Goal: Navigation & Orientation: Locate item on page

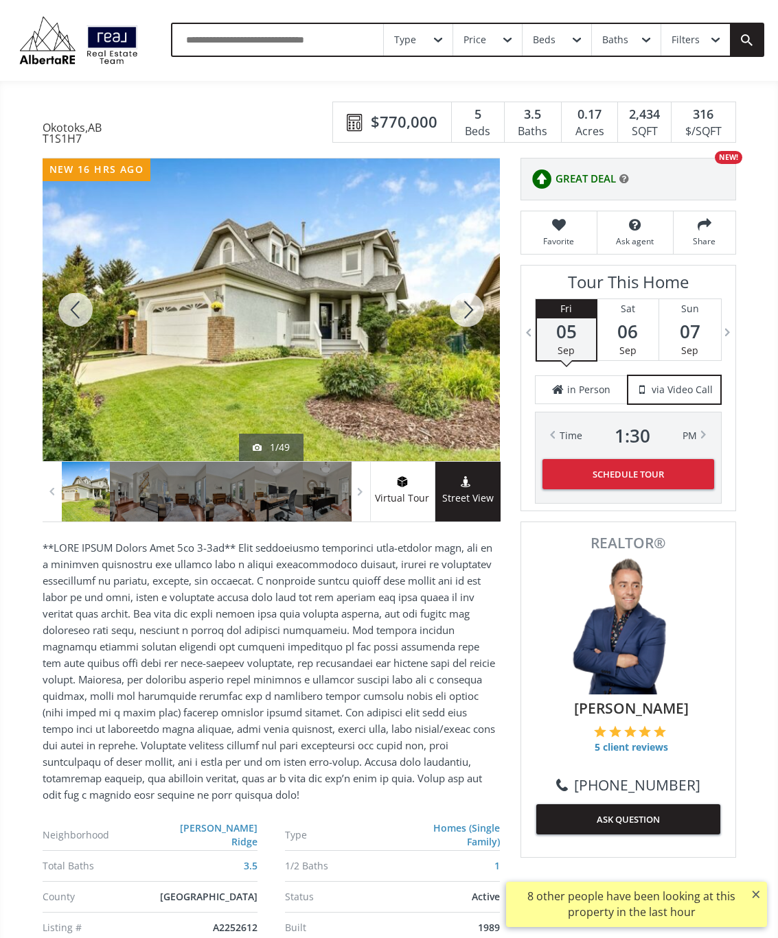
click at [475, 325] on div at bounding box center [467, 310] width 66 height 303
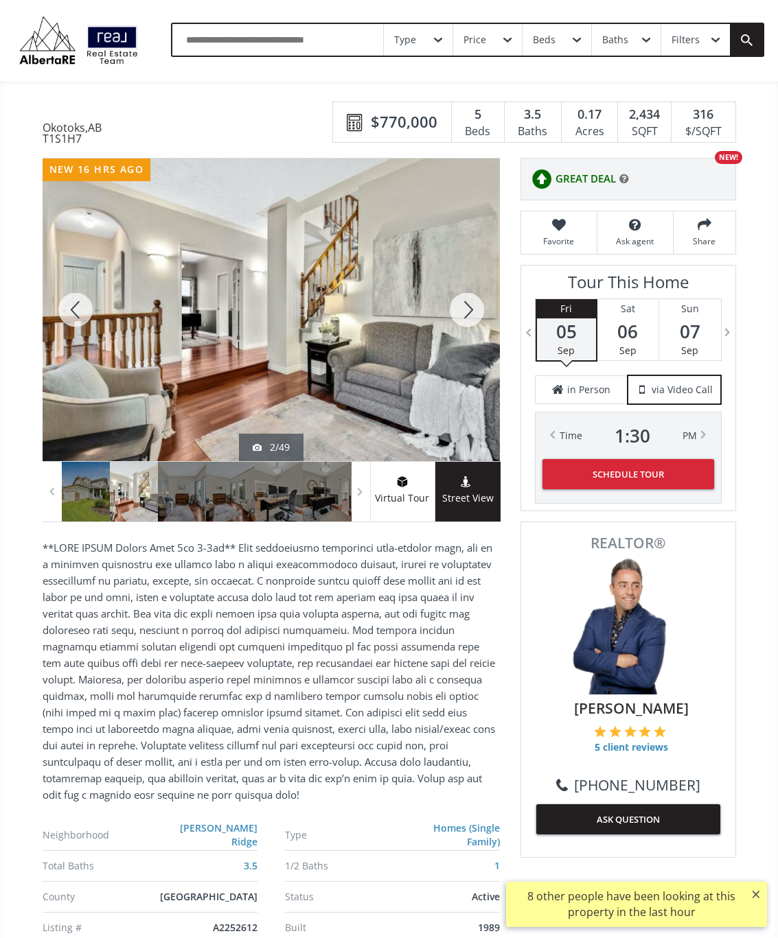
click at [483, 315] on div at bounding box center [467, 310] width 66 height 303
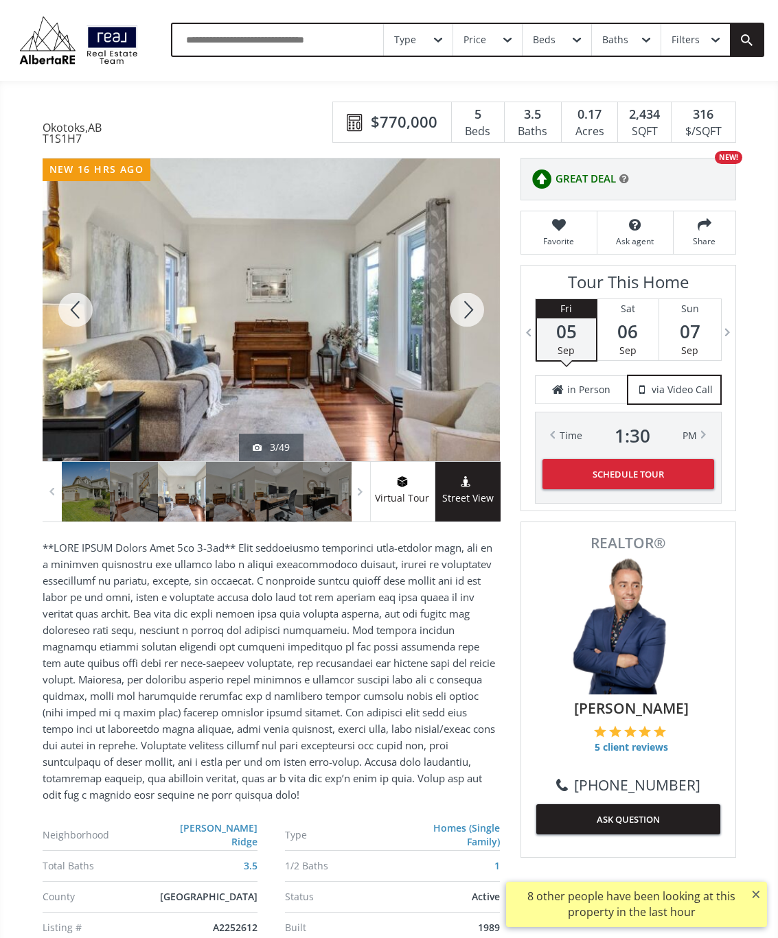
click at [476, 315] on div at bounding box center [467, 310] width 66 height 303
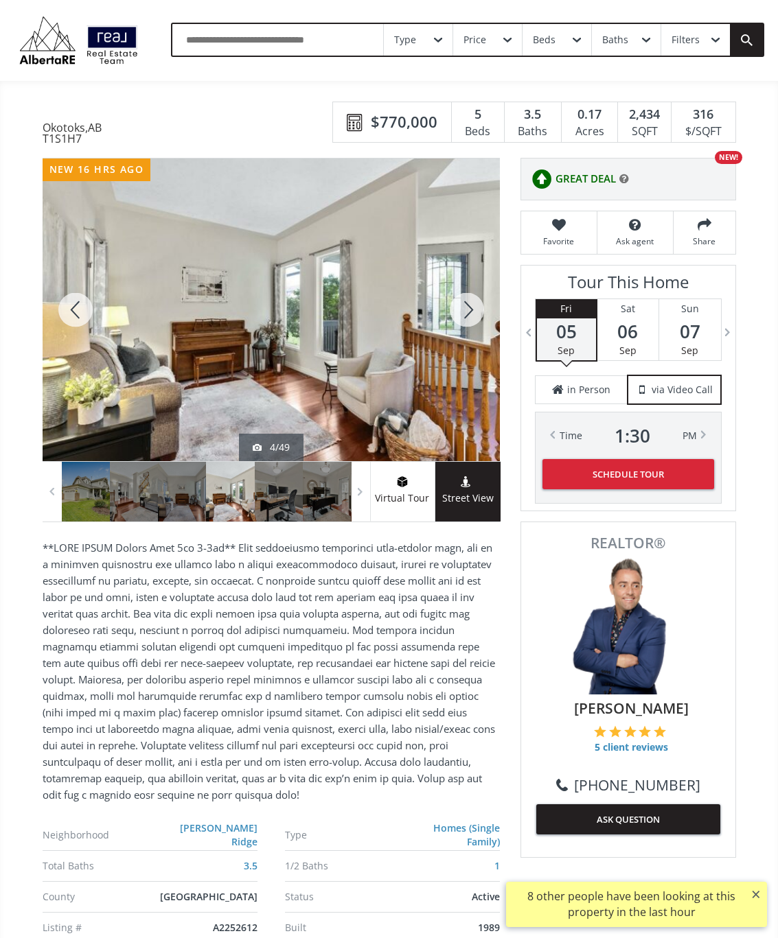
click at [476, 316] on div at bounding box center [467, 310] width 66 height 303
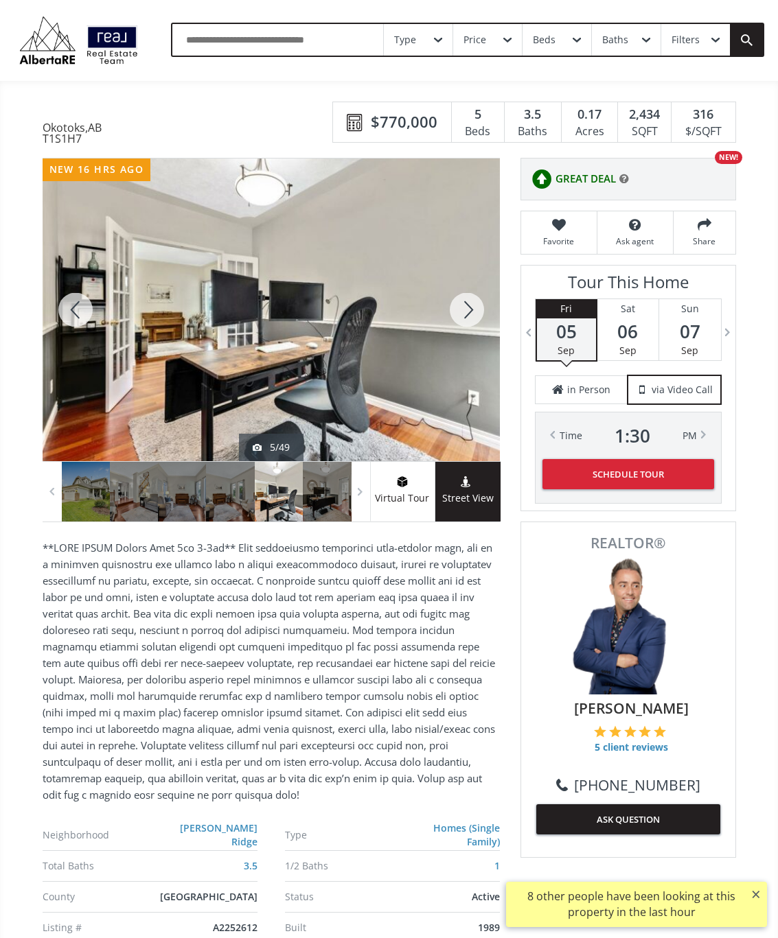
click at [469, 317] on div at bounding box center [467, 310] width 66 height 303
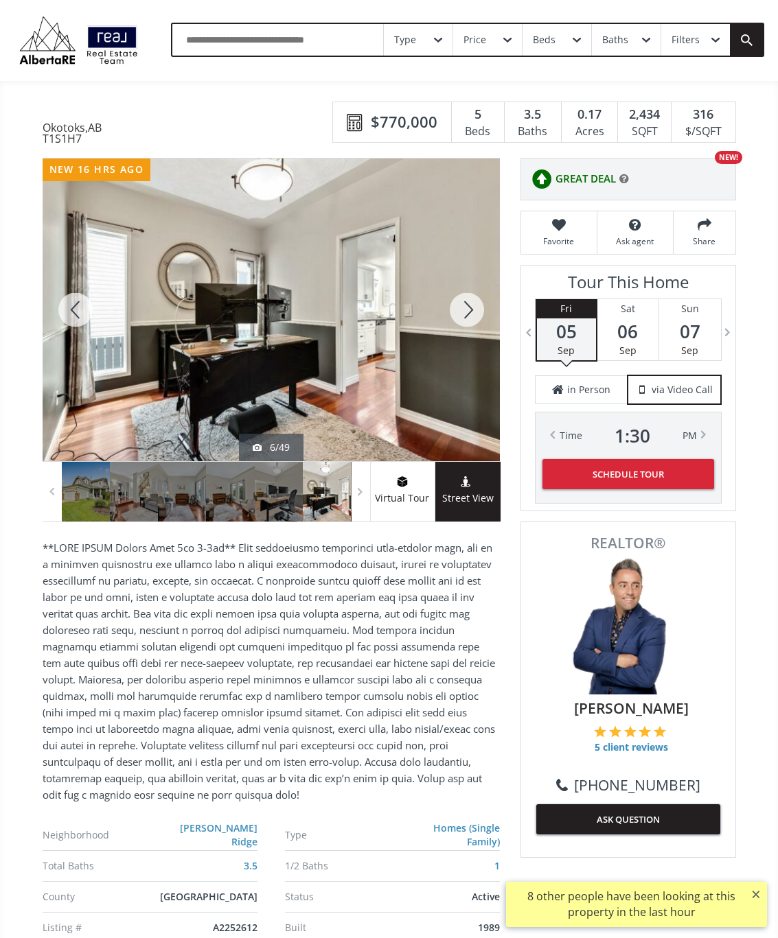
click at [474, 316] on div at bounding box center [467, 310] width 66 height 303
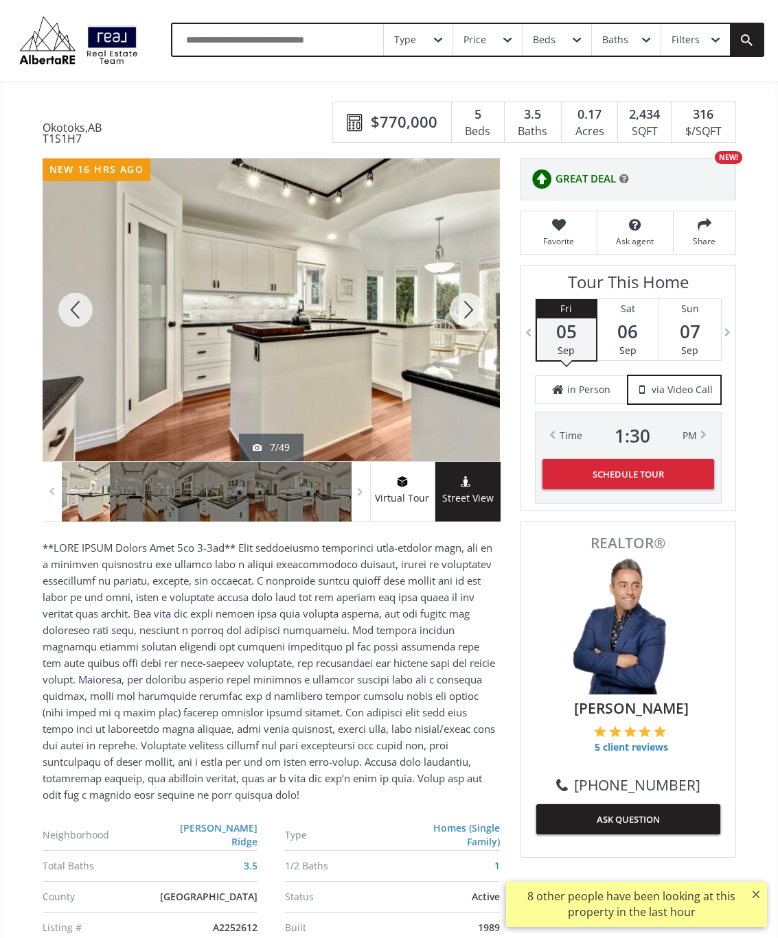
click at [469, 316] on div at bounding box center [467, 310] width 66 height 303
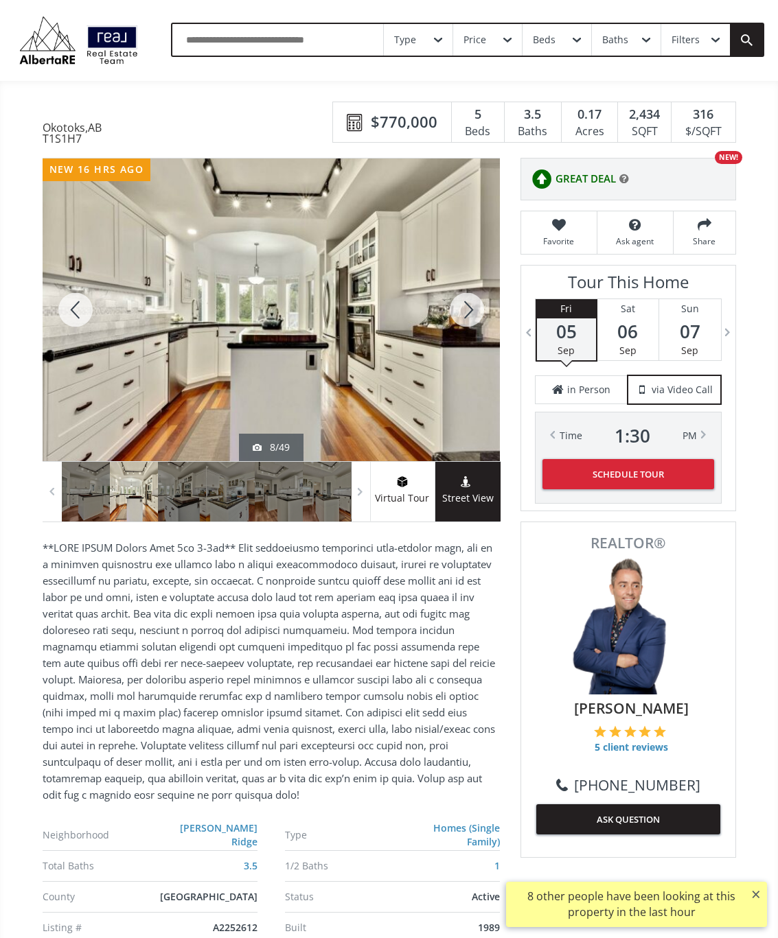
click at [480, 323] on div at bounding box center [467, 310] width 66 height 303
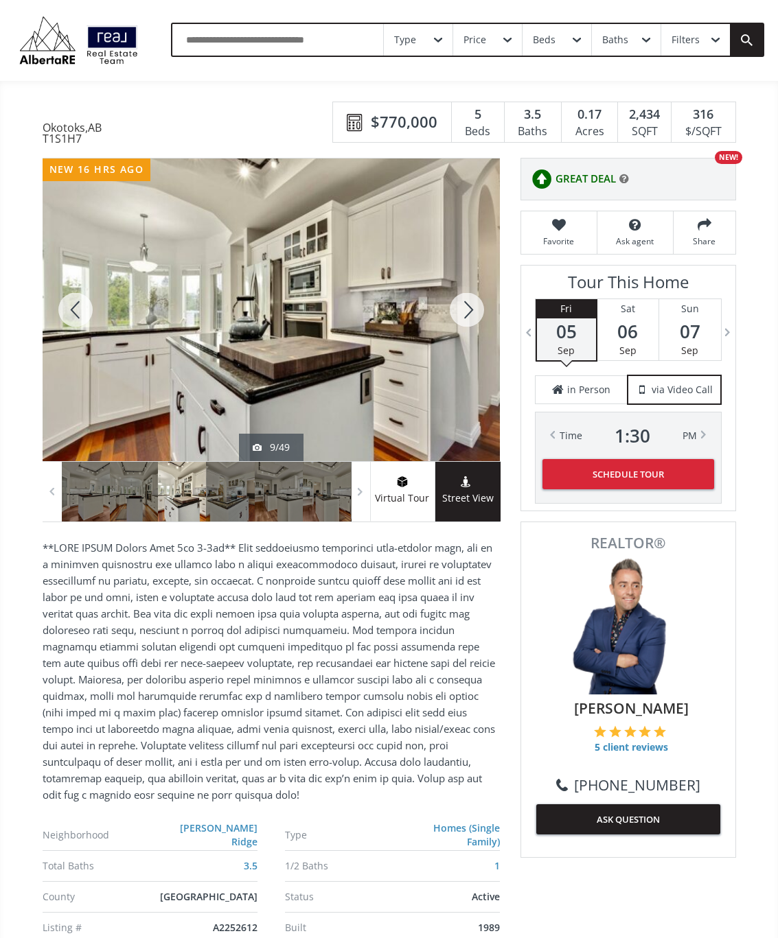
click at [475, 313] on div at bounding box center [467, 310] width 66 height 303
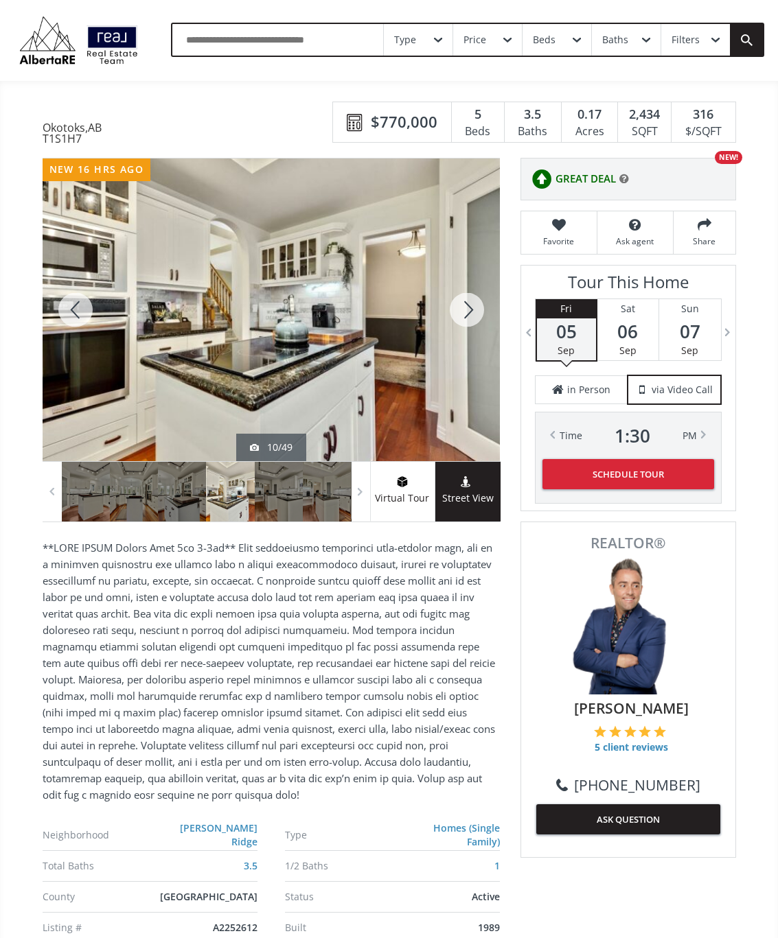
click at [462, 318] on div at bounding box center [467, 310] width 66 height 303
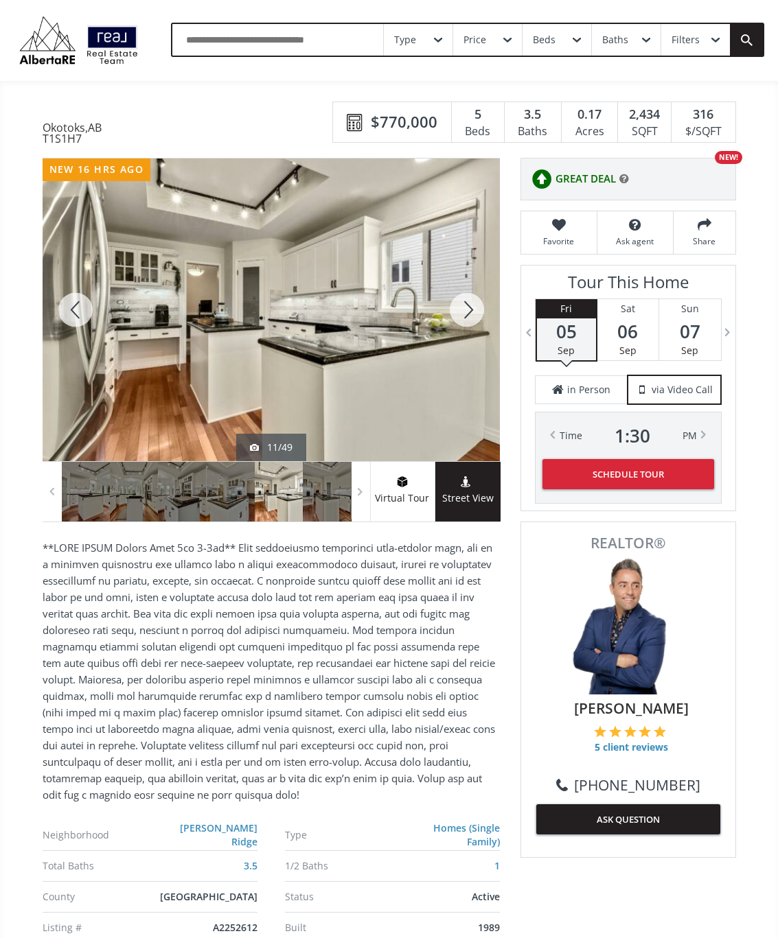
click at [465, 321] on div at bounding box center [467, 310] width 66 height 303
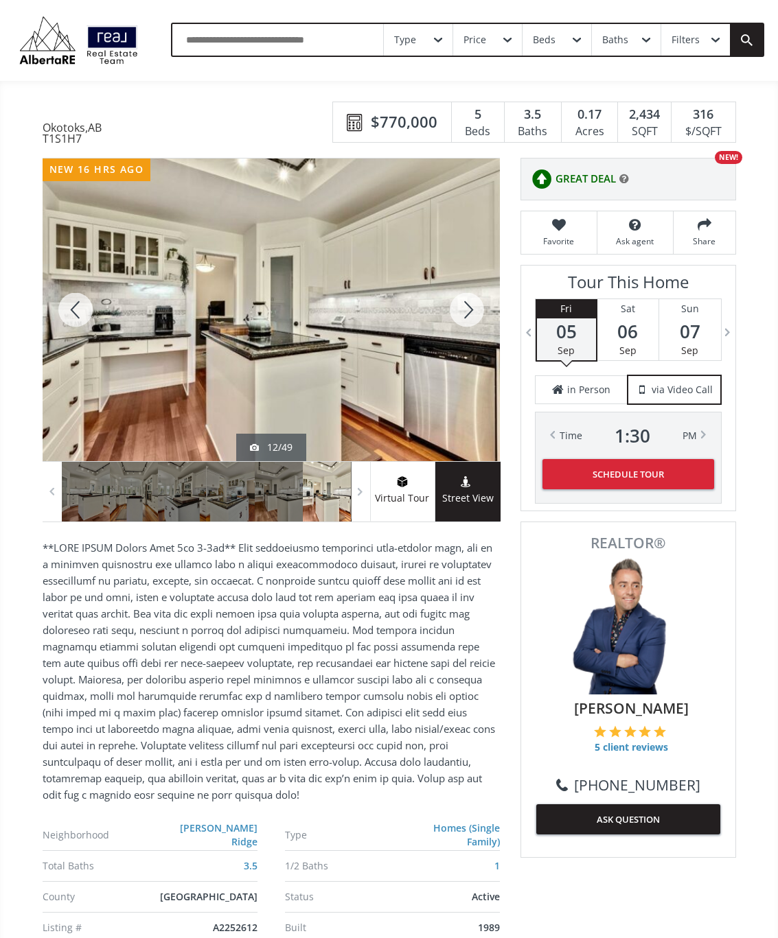
click at [487, 308] on div at bounding box center [467, 310] width 66 height 303
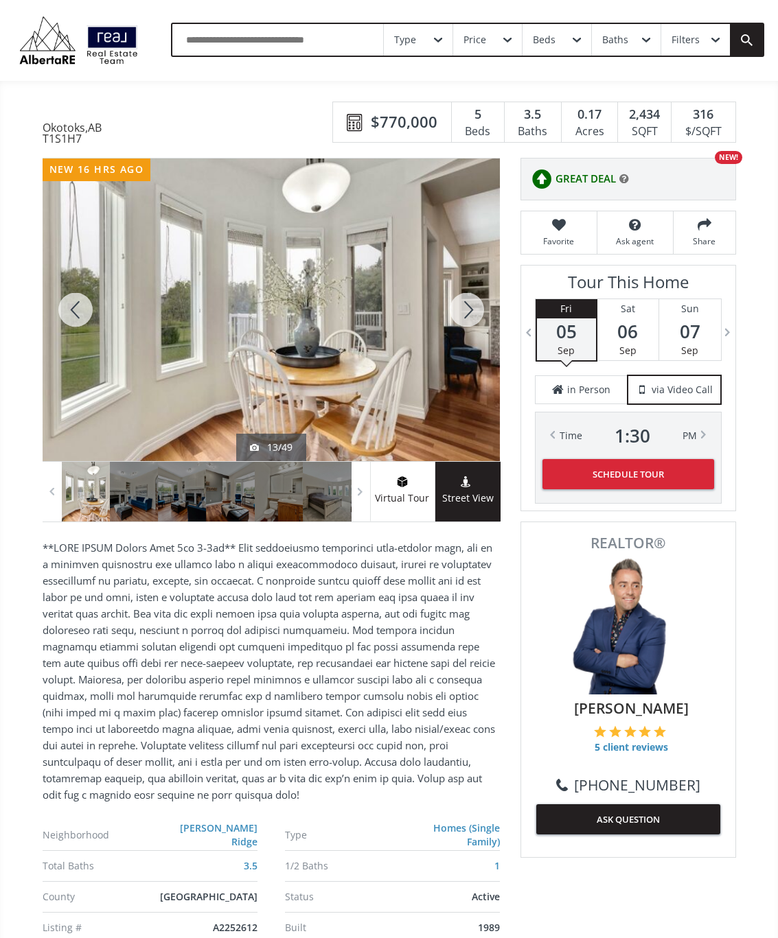
click at [474, 316] on div at bounding box center [467, 310] width 66 height 303
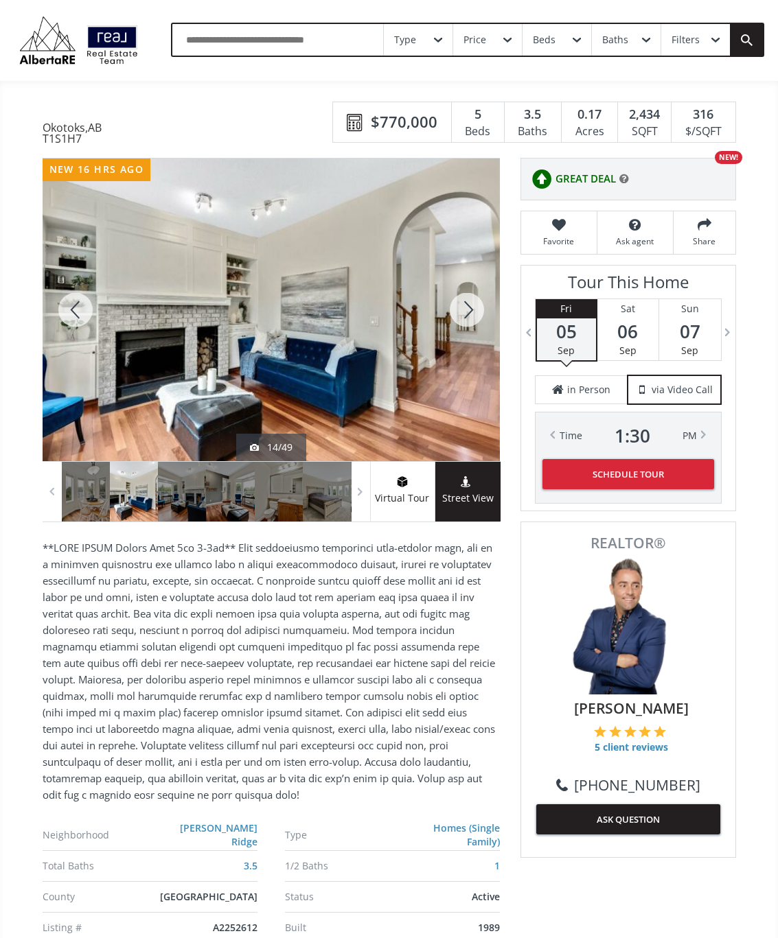
click at [474, 312] on div at bounding box center [467, 310] width 66 height 303
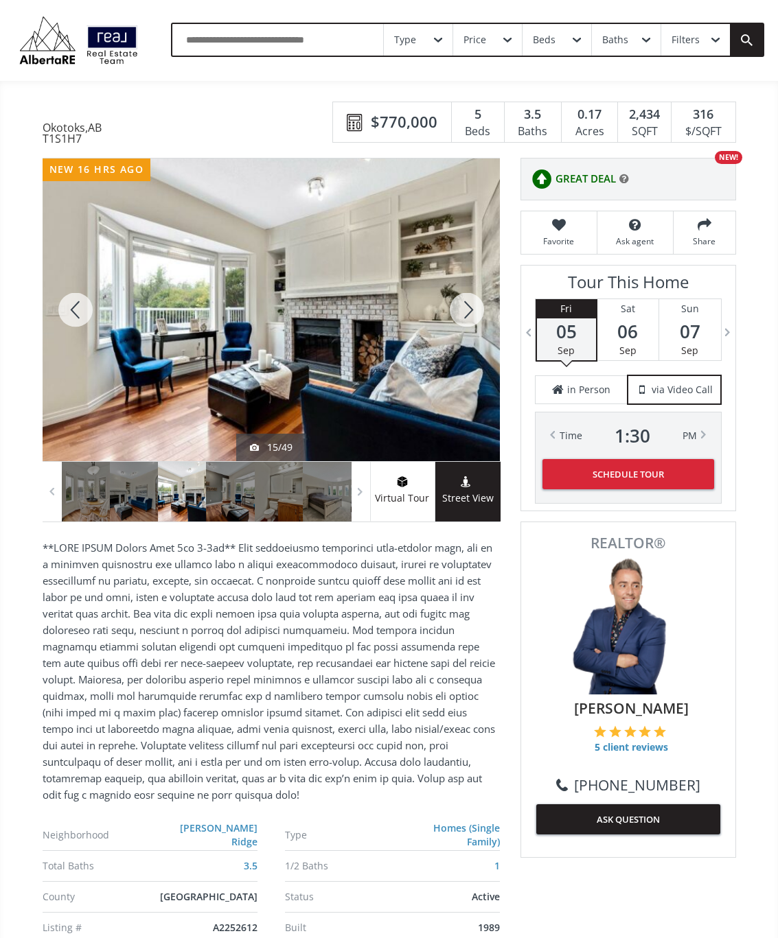
click at [474, 312] on div at bounding box center [467, 310] width 66 height 303
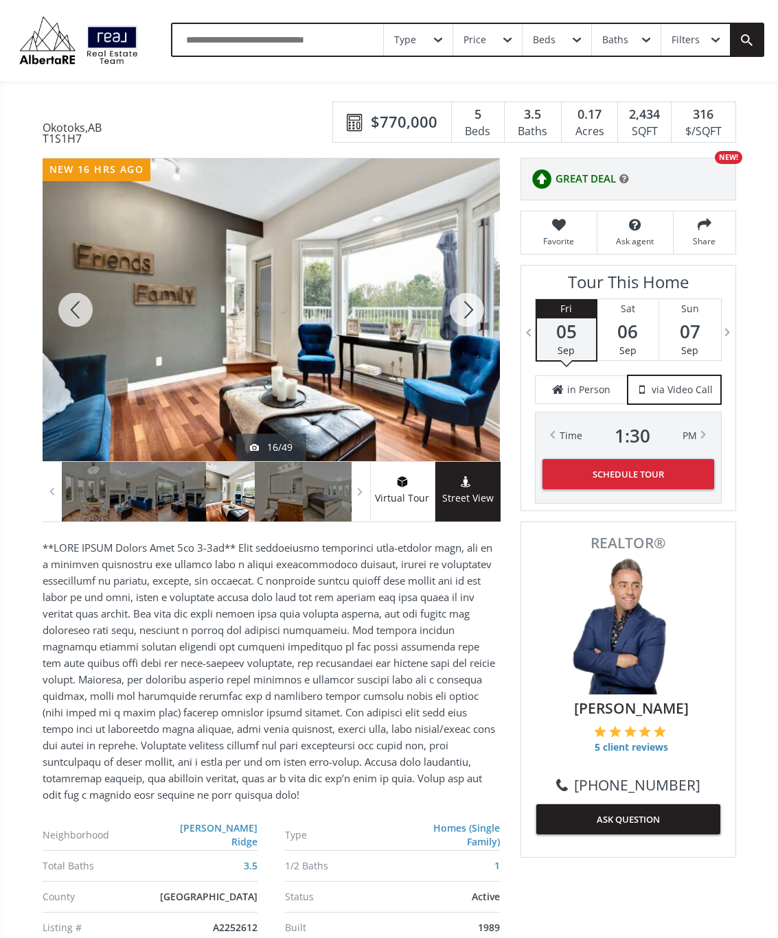
click at [467, 316] on div at bounding box center [467, 310] width 66 height 303
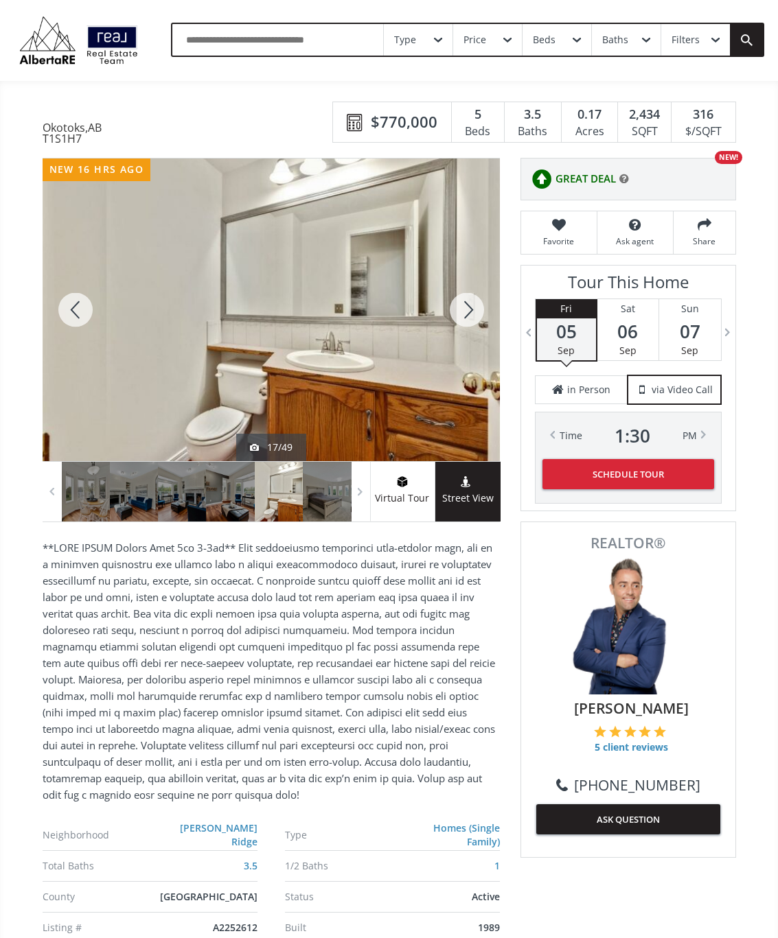
click at [472, 326] on div at bounding box center [467, 310] width 66 height 303
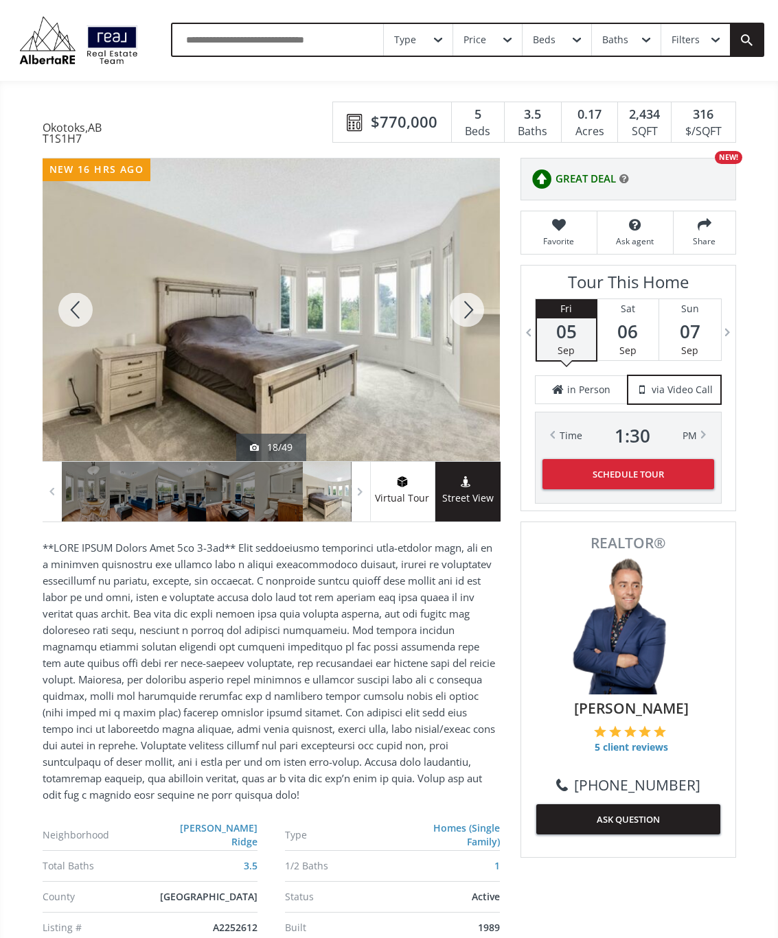
click at [468, 327] on div at bounding box center [467, 310] width 66 height 303
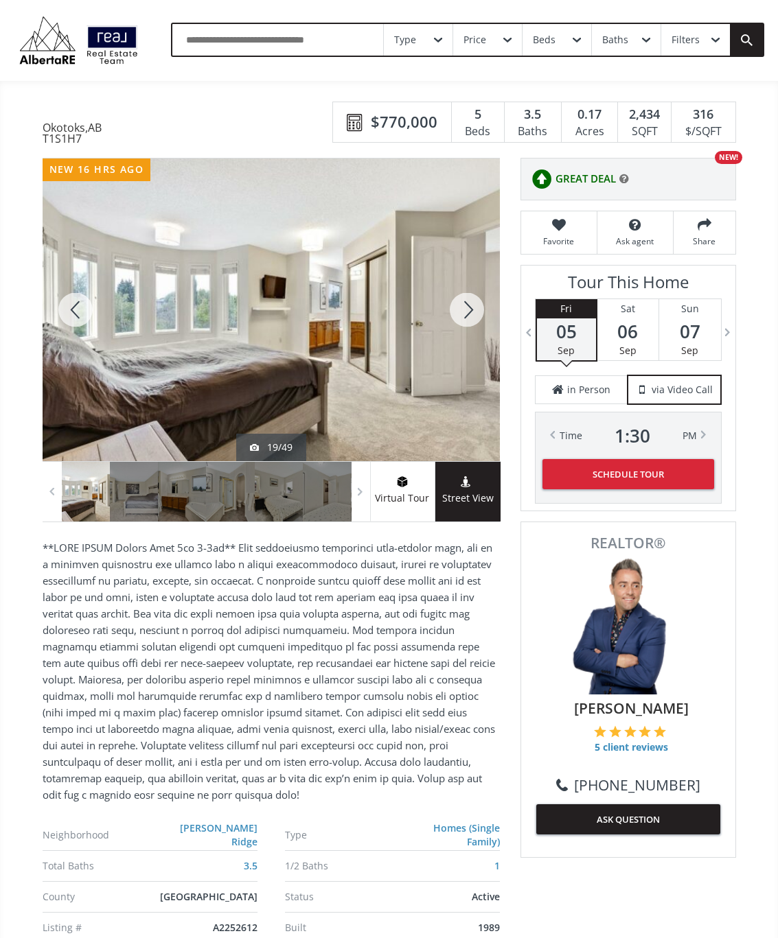
click at [478, 318] on div at bounding box center [467, 310] width 66 height 303
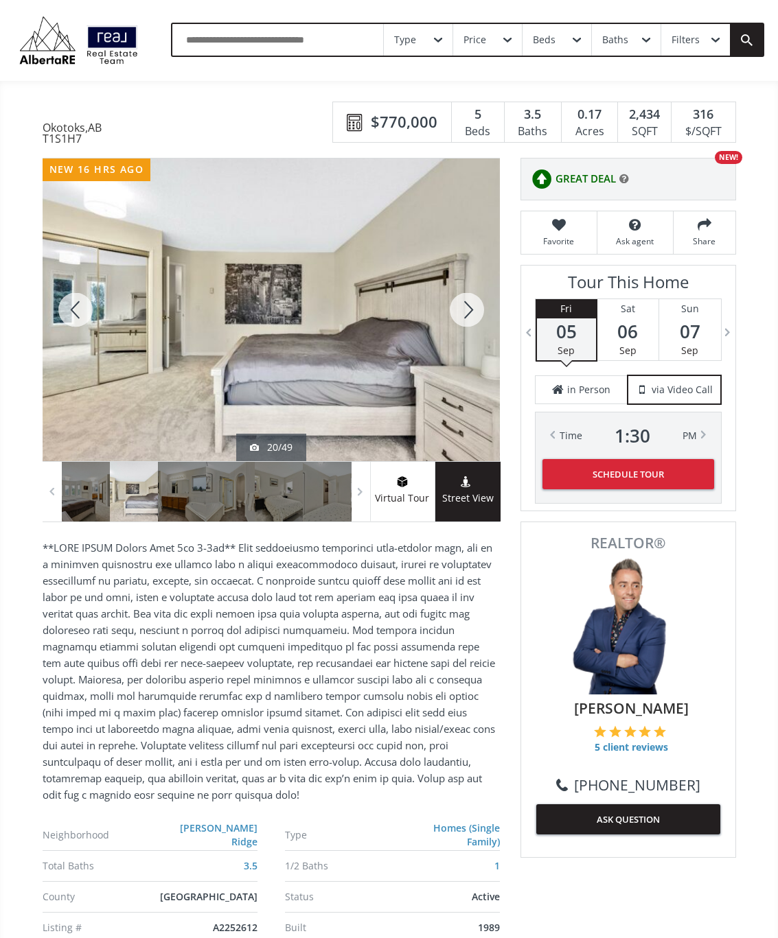
click at [468, 327] on div at bounding box center [467, 310] width 66 height 303
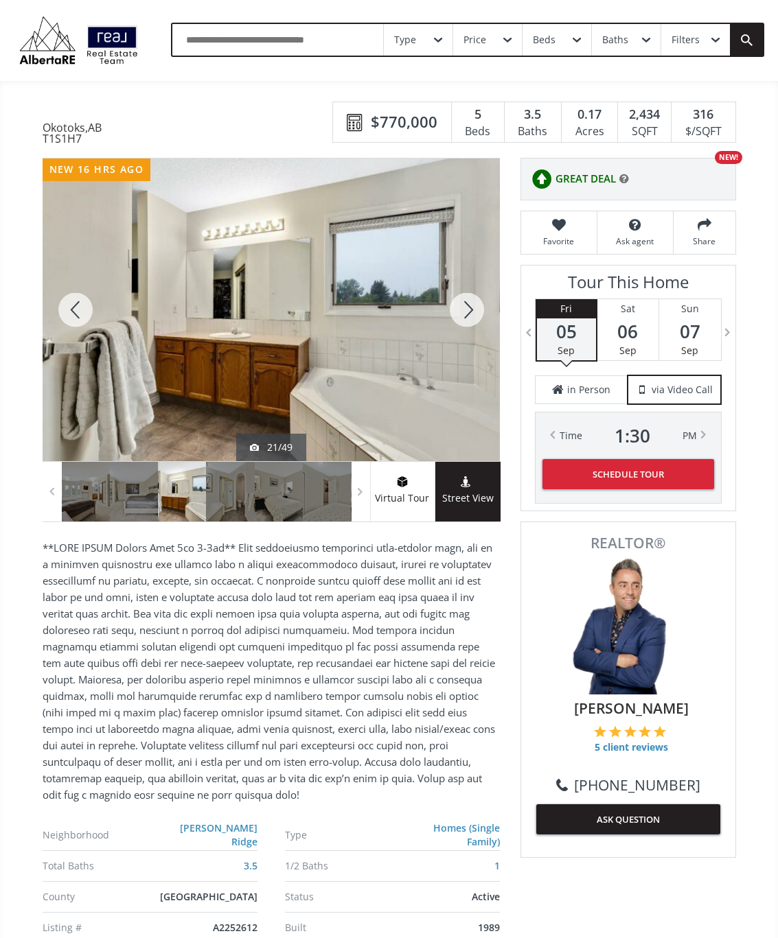
click at [474, 310] on div at bounding box center [467, 310] width 66 height 303
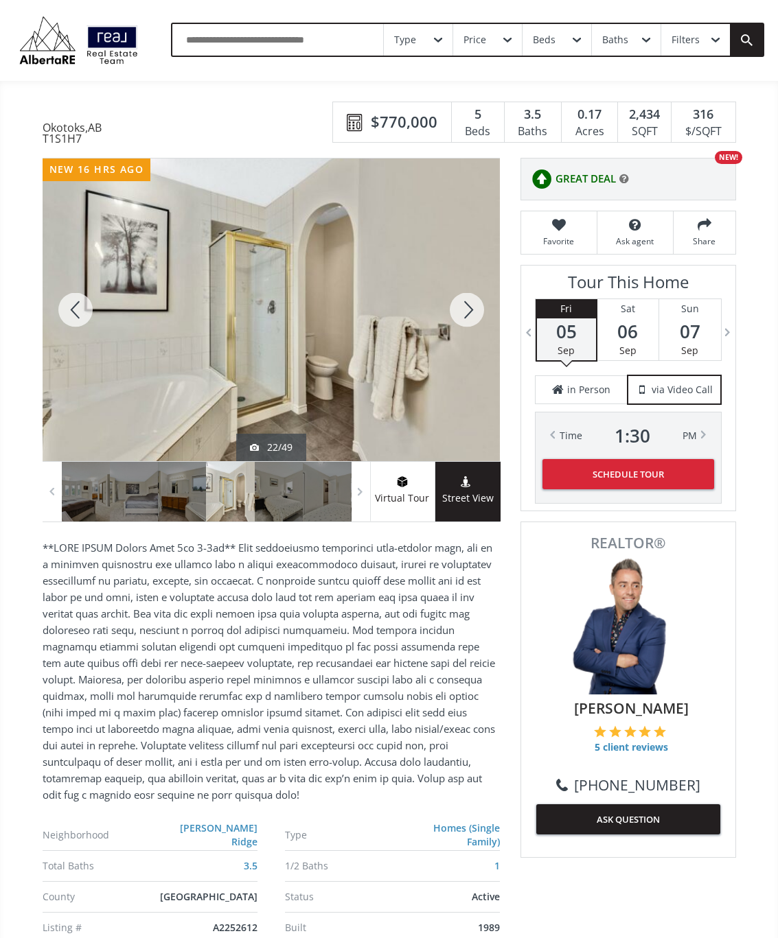
click at [466, 319] on div at bounding box center [467, 310] width 66 height 303
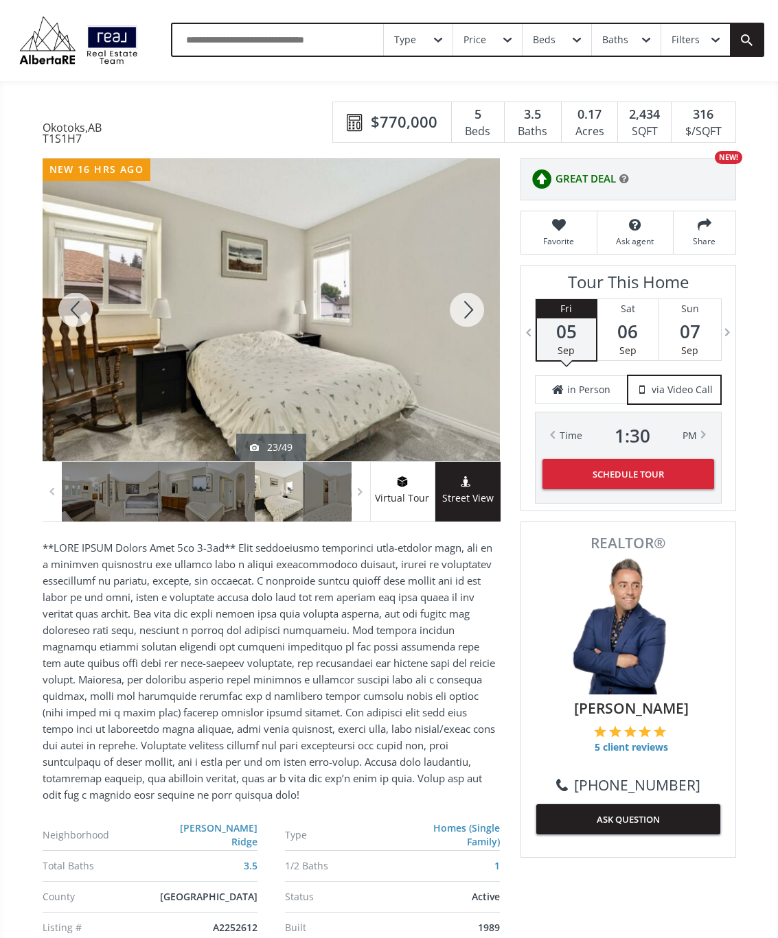
click at [468, 315] on div at bounding box center [467, 310] width 66 height 303
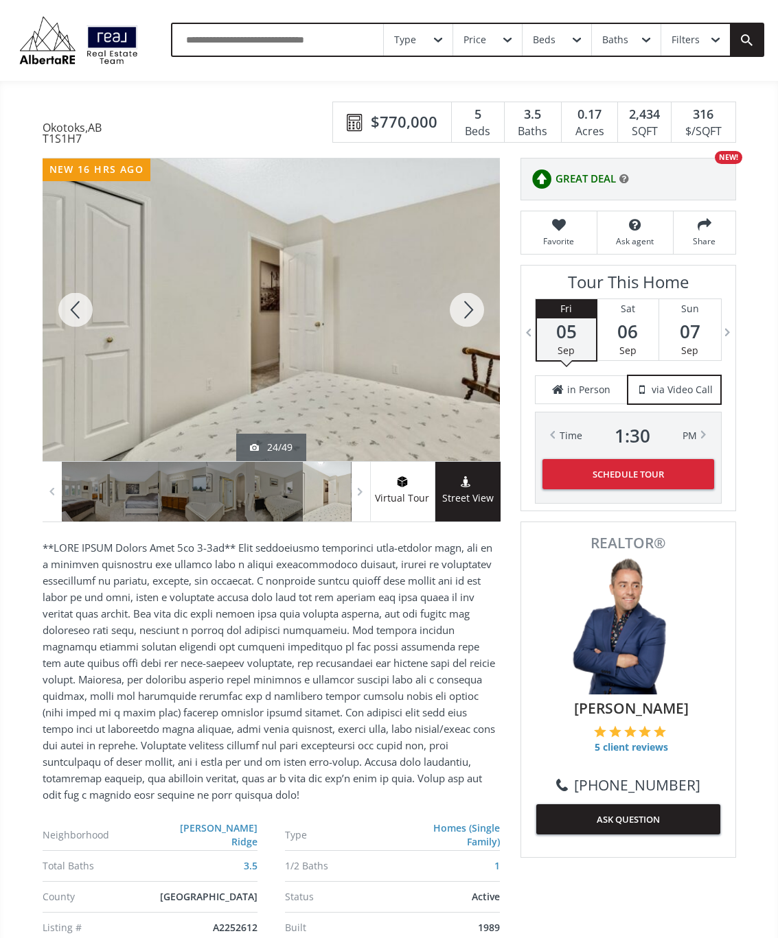
click at [461, 318] on div at bounding box center [467, 310] width 66 height 303
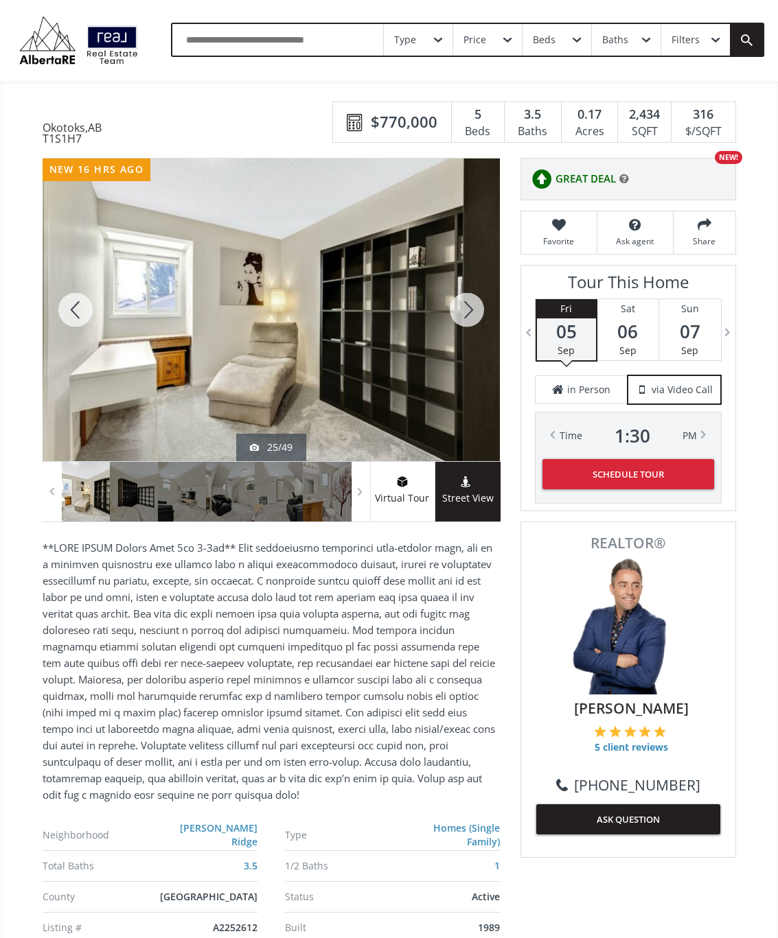
click at [473, 319] on div at bounding box center [467, 310] width 66 height 303
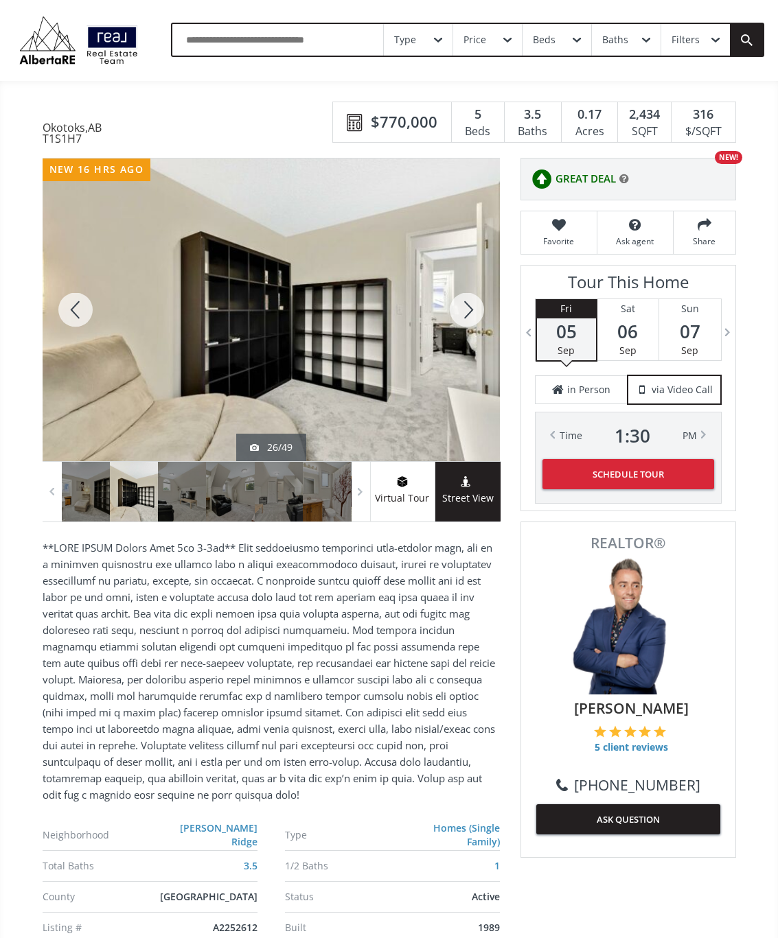
click at [474, 319] on div at bounding box center [467, 310] width 66 height 303
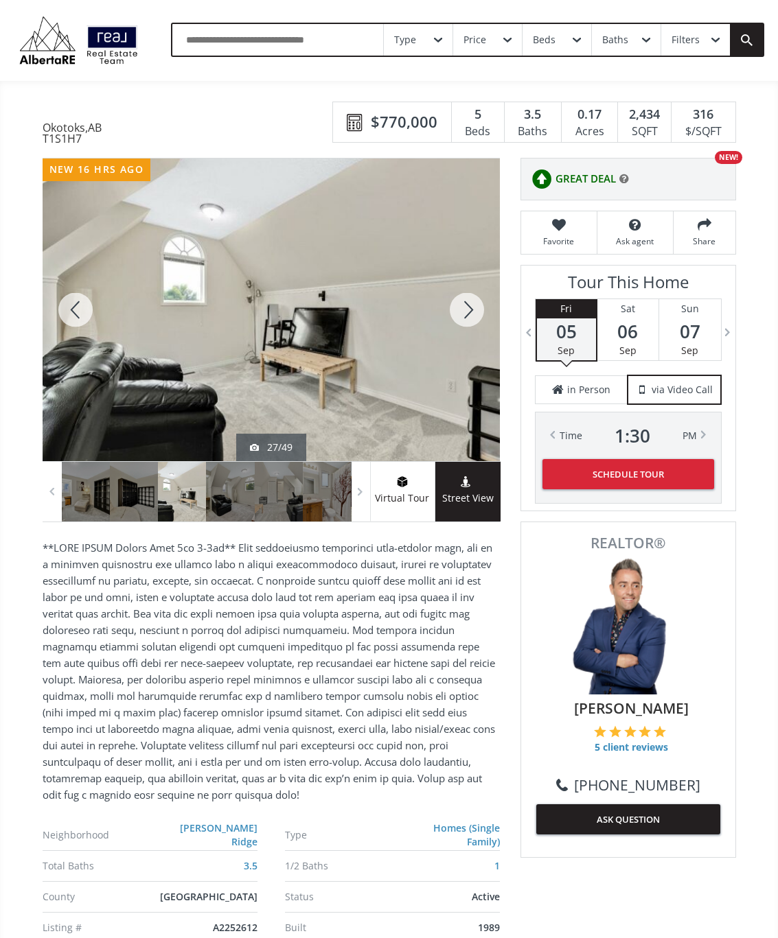
click at [477, 310] on div at bounding box center [467, 310] width 66 height 303
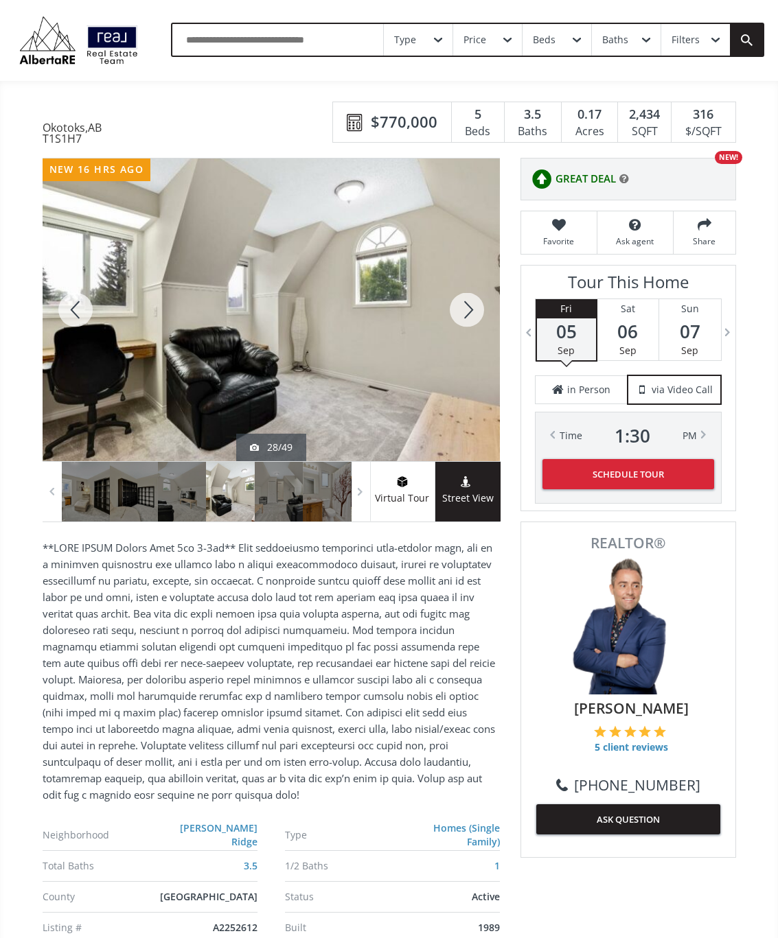
click at [470, 311] on div at bounding box center [467, 310] width 66 height 303
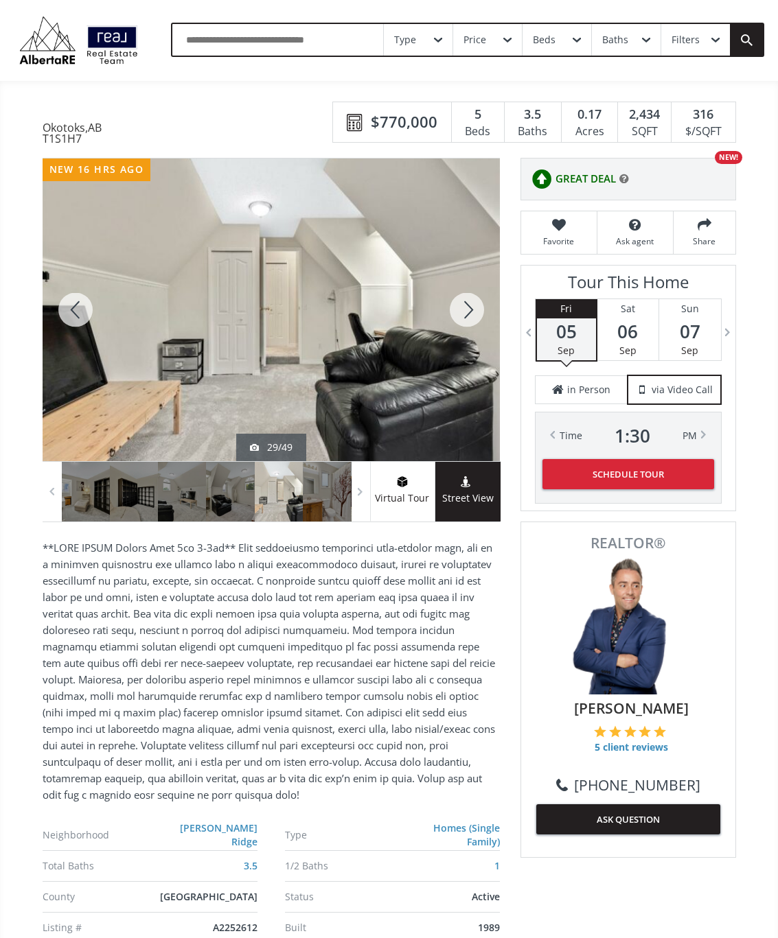
click at [469, 320] on div at bounding box center [467, 310] width 66 height 303
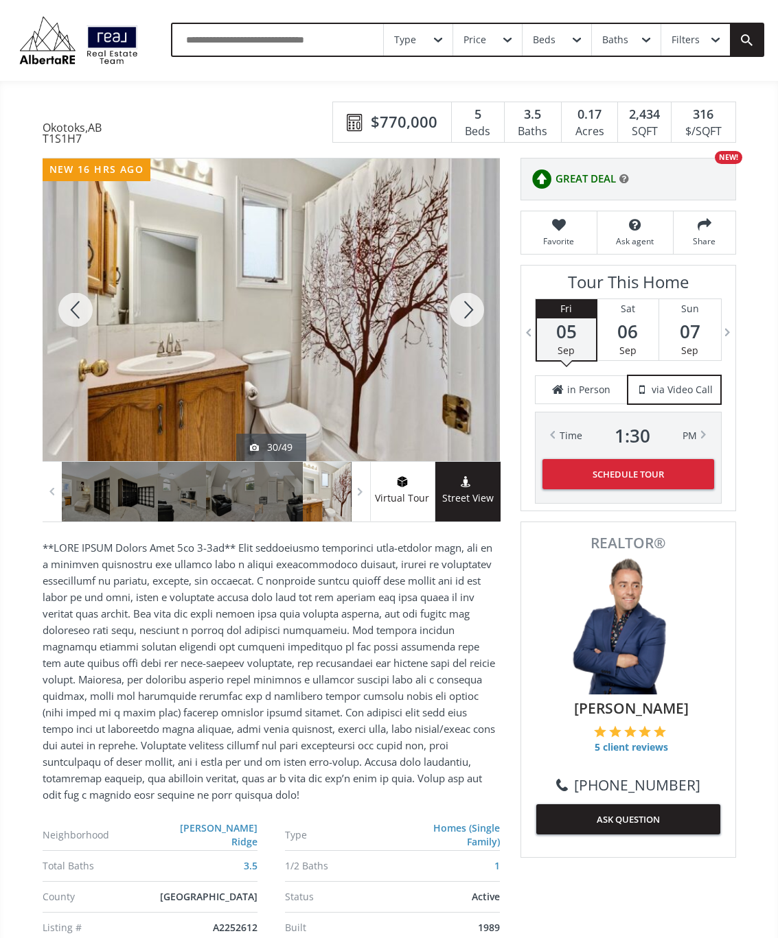
click at [473, 318] on div at bounding box center [467, 310] width 66 height 303
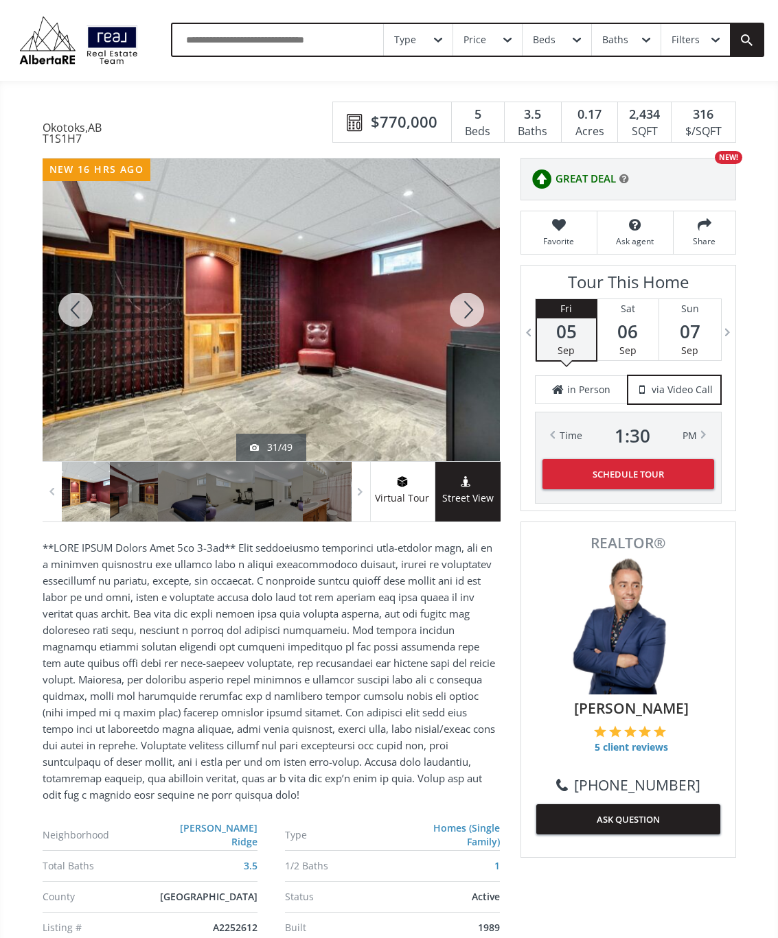
click at [478, 319] on div at bounding box center [467, 310] width 66 height 303
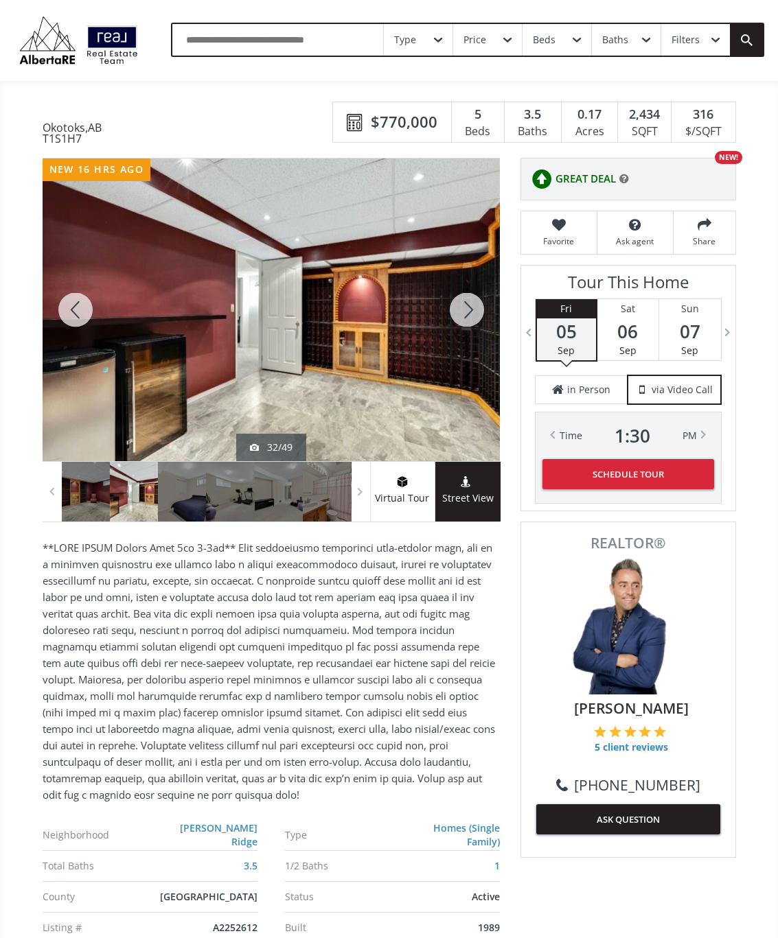
click at [480, 318] on div at bounding box center [467, 310] width 66 height 303
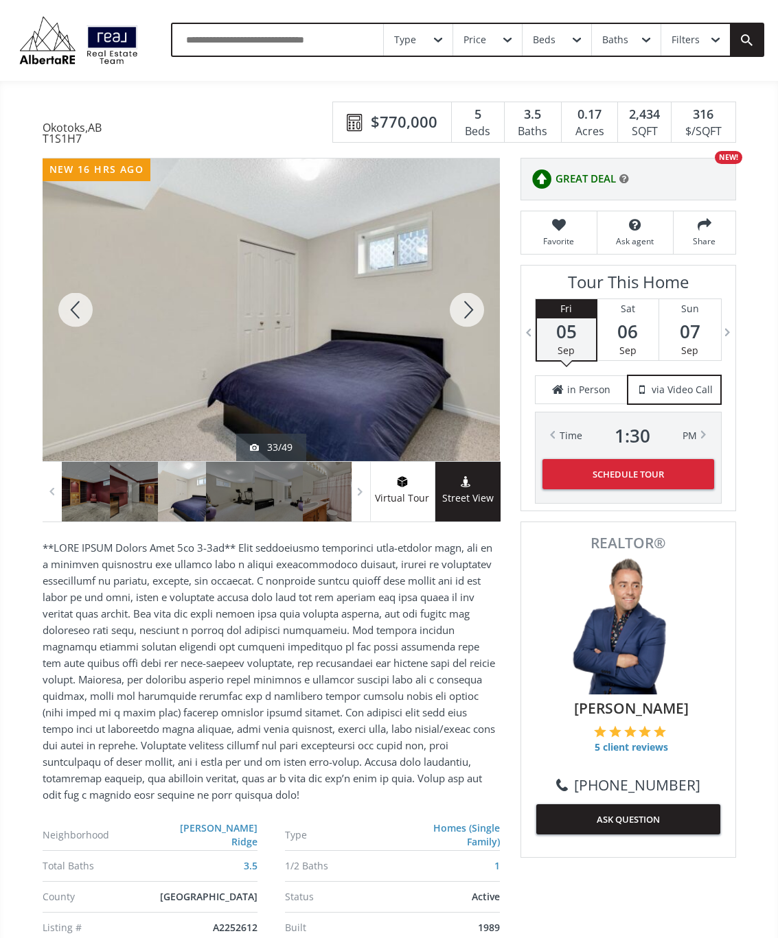
click at [469, 327] on div at bounding box center [467, 310] width 66 height 303
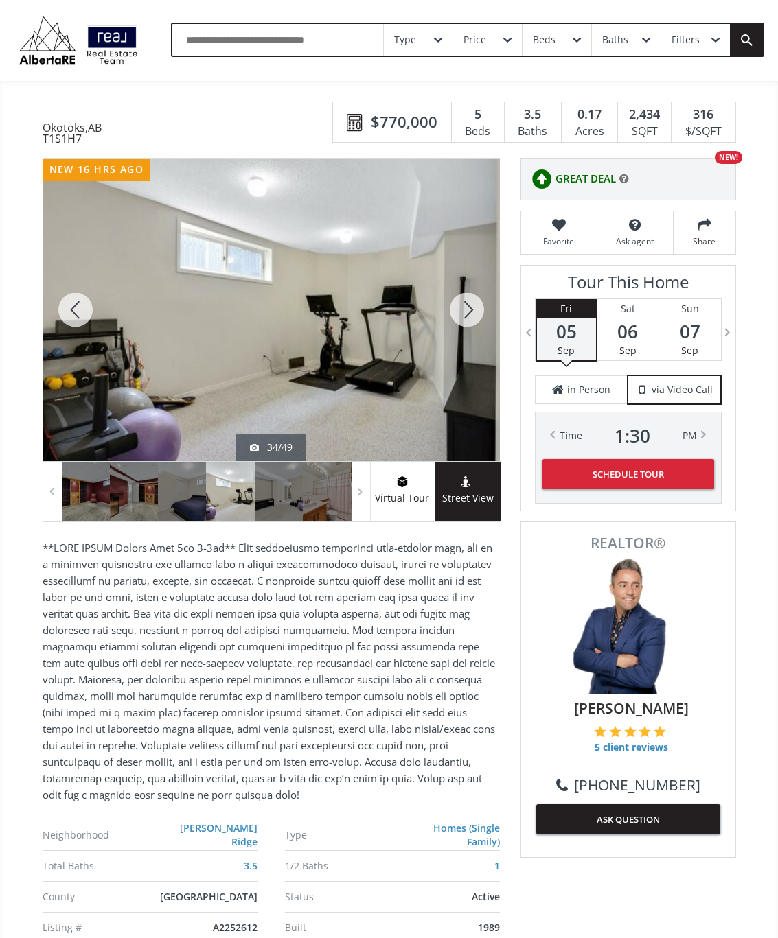
click at [472, 323] on div at bounding box center [467, 310] width 66 height 303
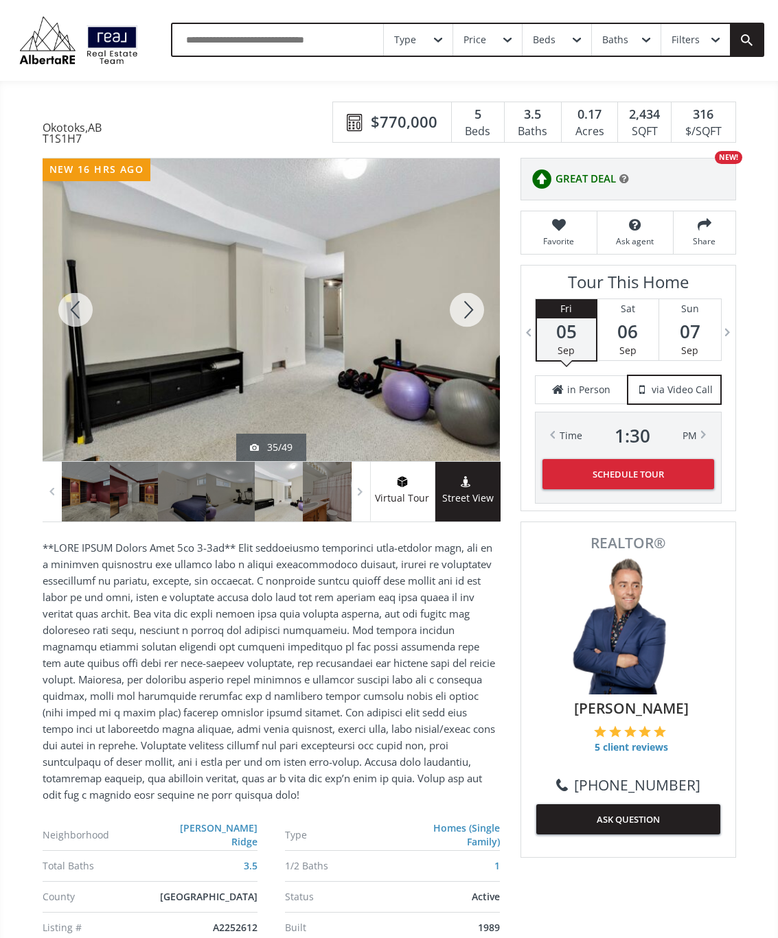
click at [461, 330] on div at bounding box center [467, 310] width 66 height 303
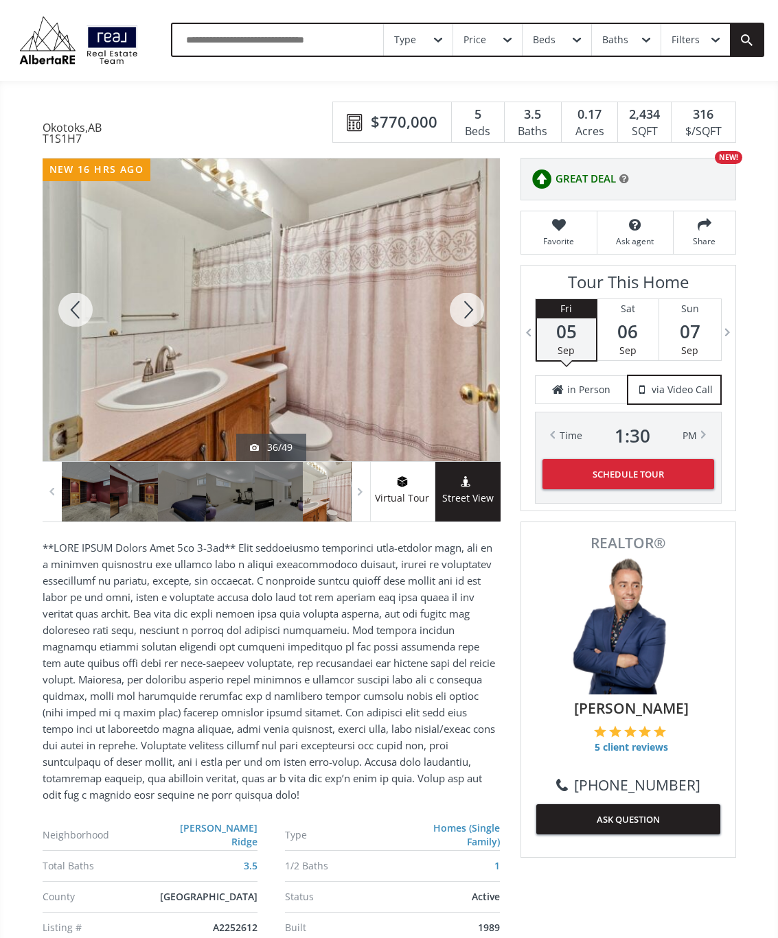
click at [462, 330] on div at bounding box center [467, 310] width 66 height 303
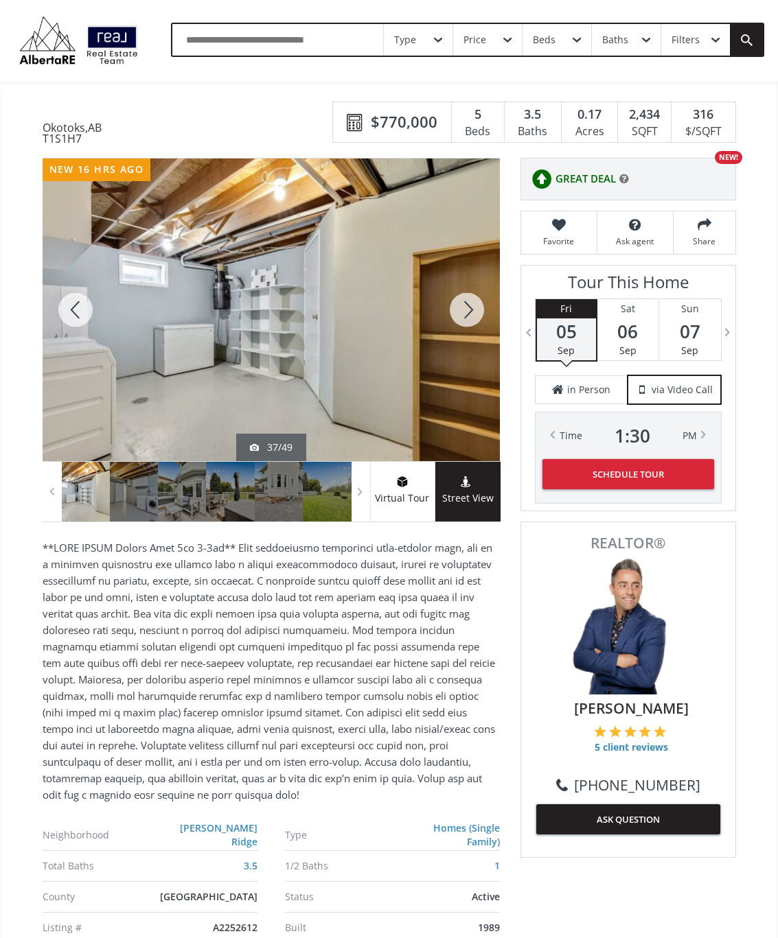
click at [469, 330] on div at bounding box center [467, 310] width 66 height 303
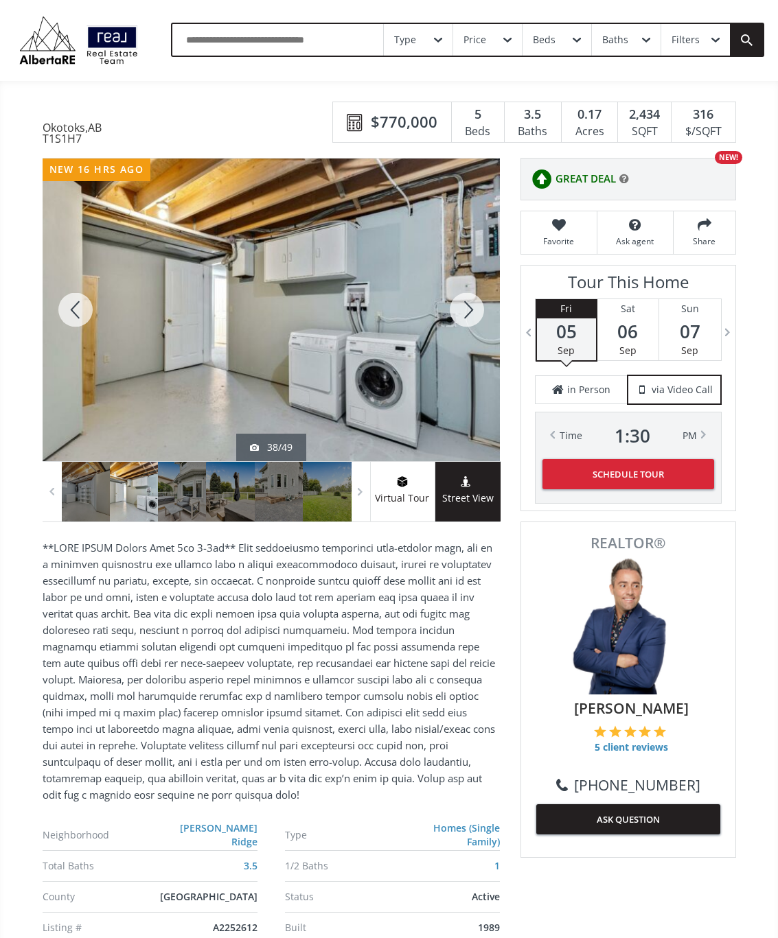
click at [475, 318] on div at bounding box center [467, 310] width 66 height 303
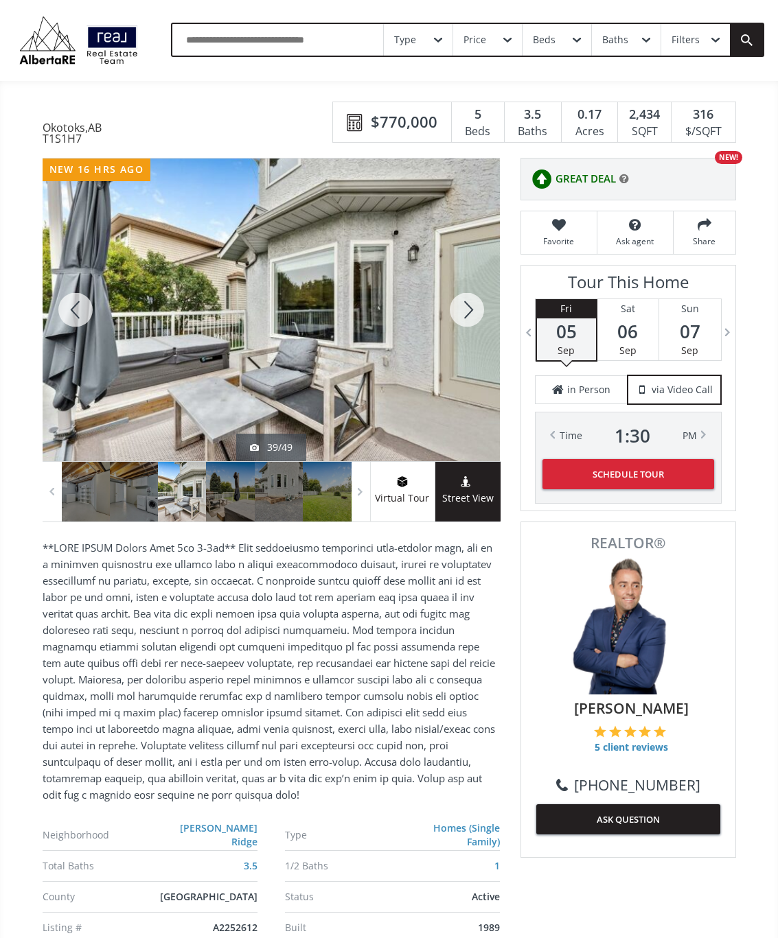
click at [478, 314] on div at bounding box center [467, 310] width 66 height 303
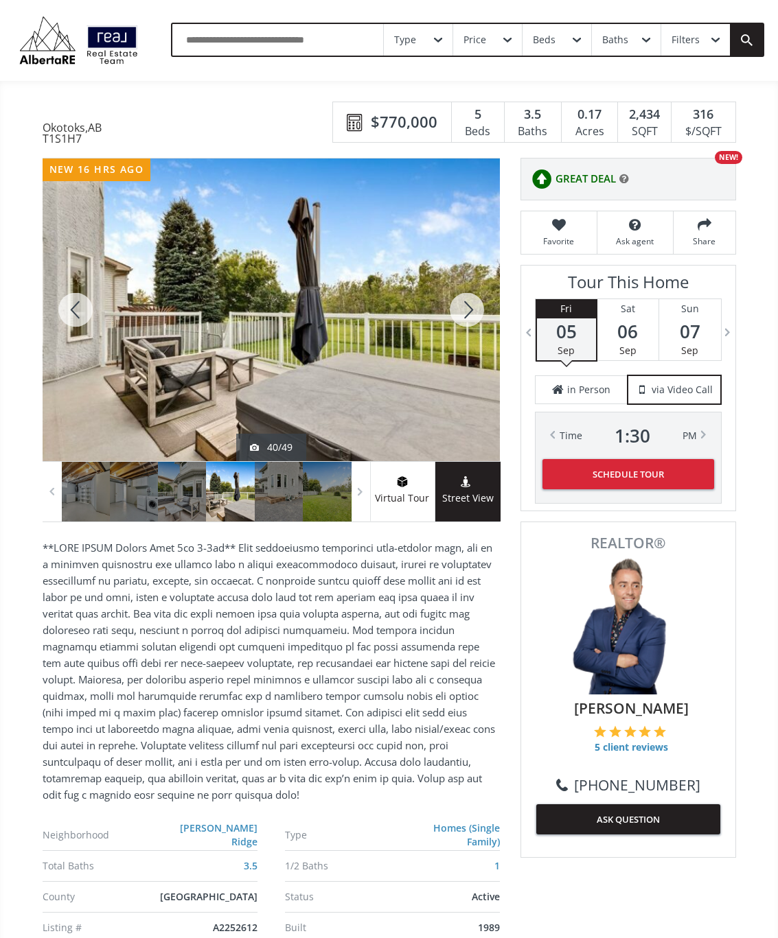
click at [475, 310] on div at bounding box center [467, 310] width 66 height 303
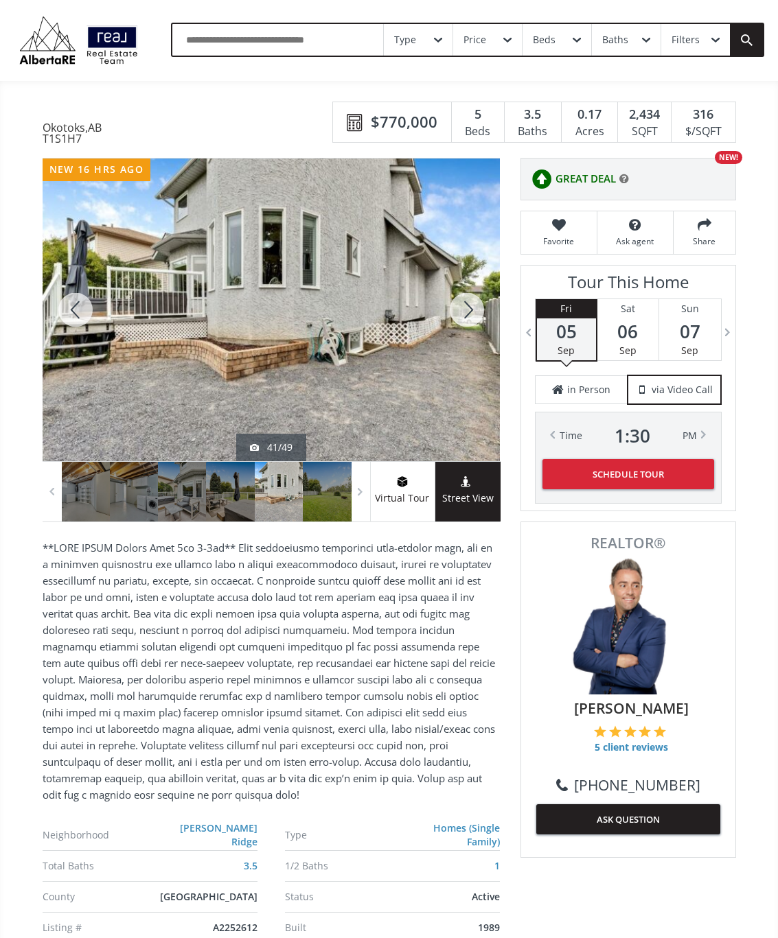
click at [469, 314] on div at bounding box center [467, 310] width 66 height 303
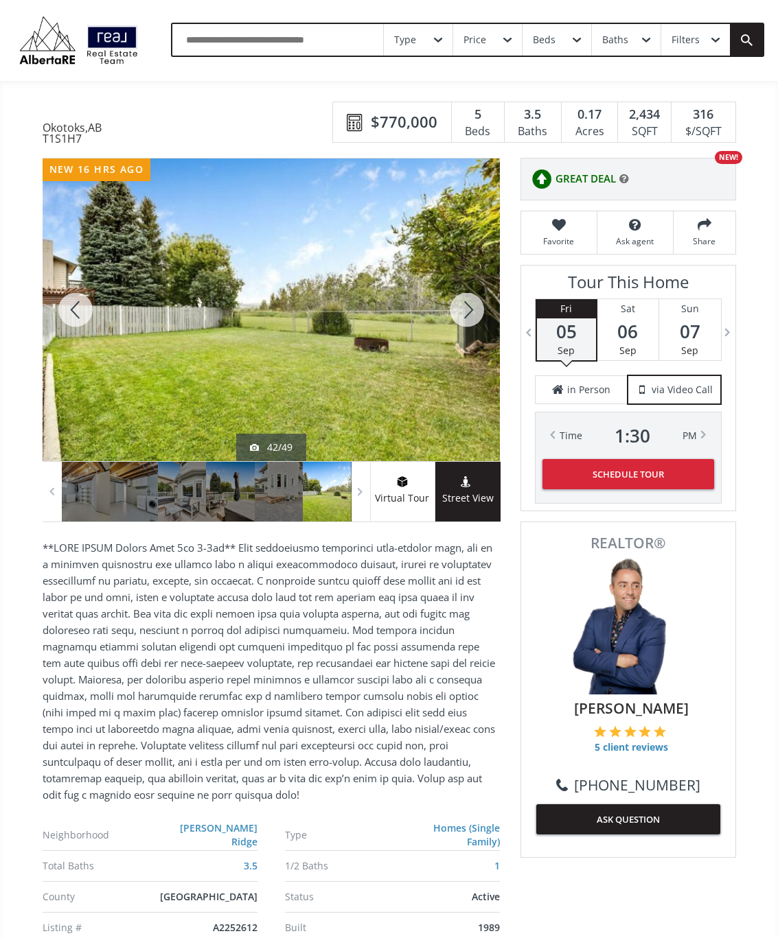
click at [476, 302] on div at bounding box center [467, 310] width 66 height 303
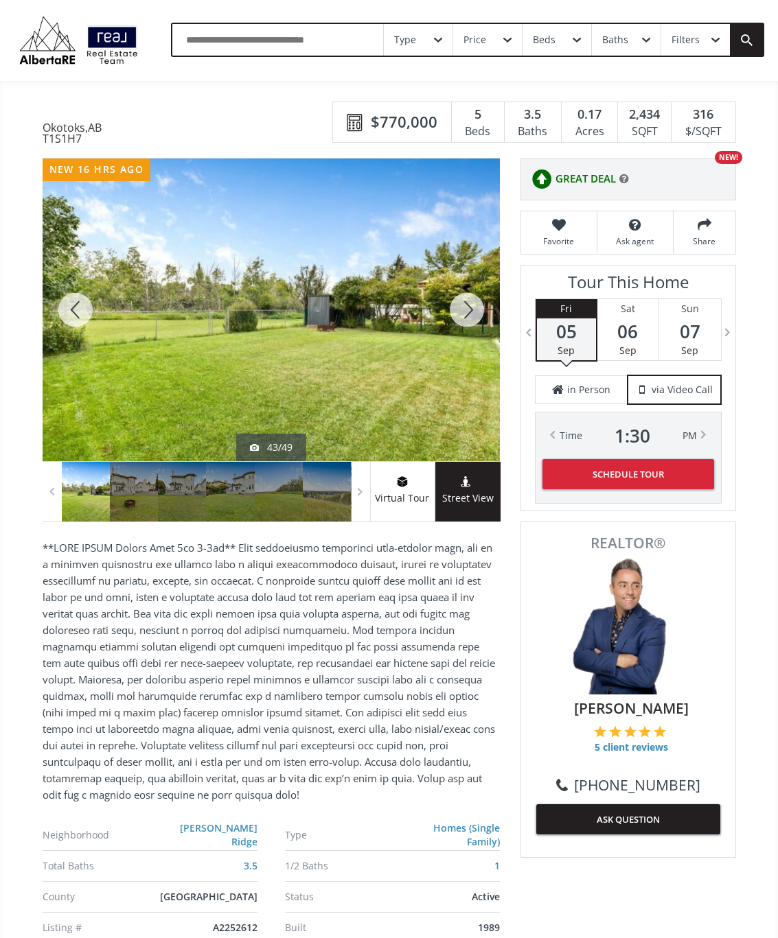
click at [472, 310] on div at bounding box center [467, 310] width 66 height 303
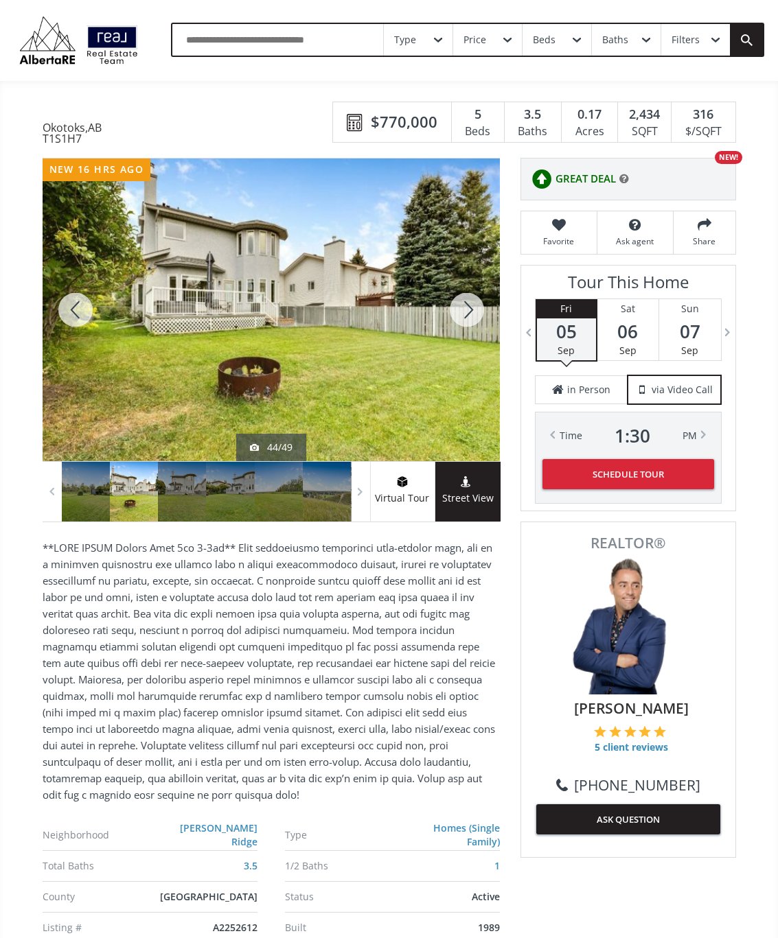
click at [472, 306] on div at bounding box center [467, 310] width 66 height 303
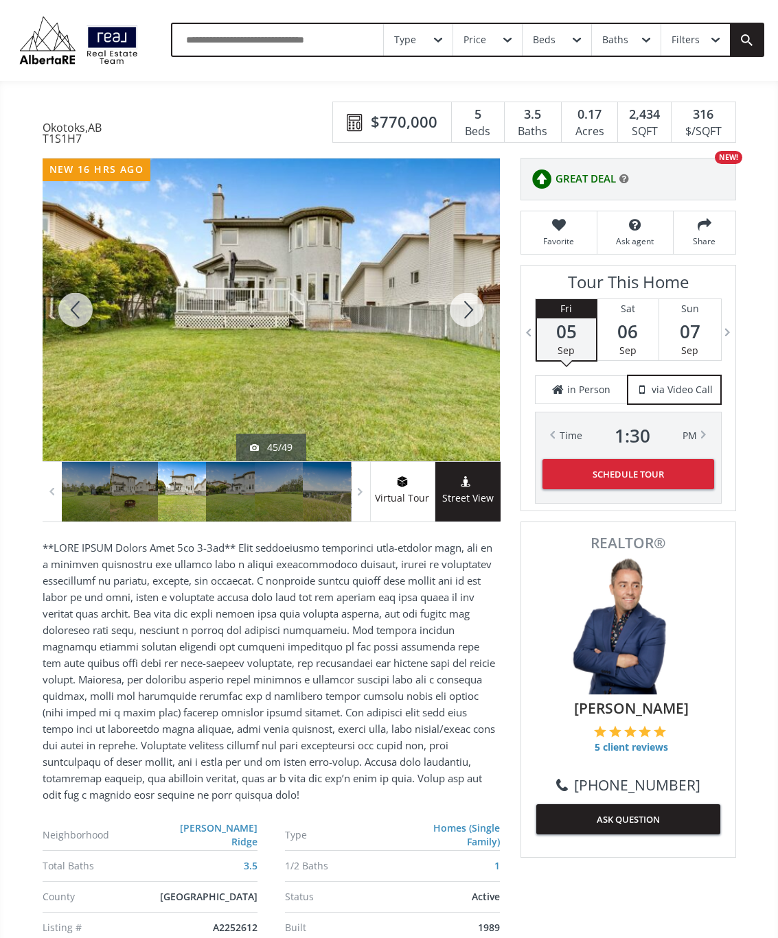
click at [478, 300] on div at bounding box center [467, 310] width 66 height 303
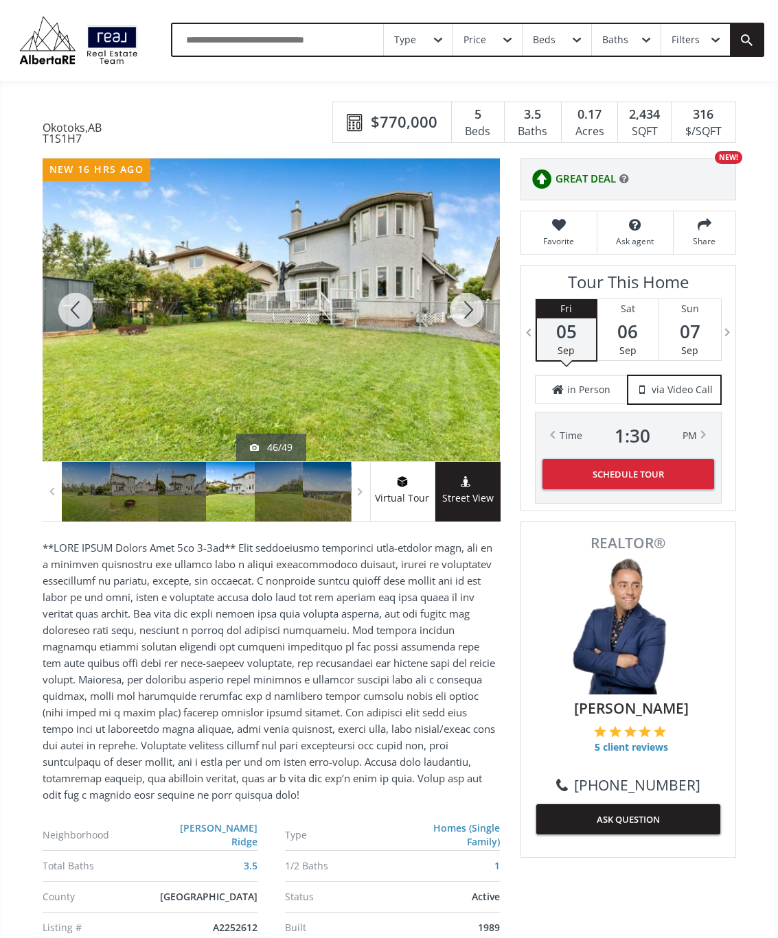
click at [469, 319] on div at bounding box center [467, 310] width 66 height 303
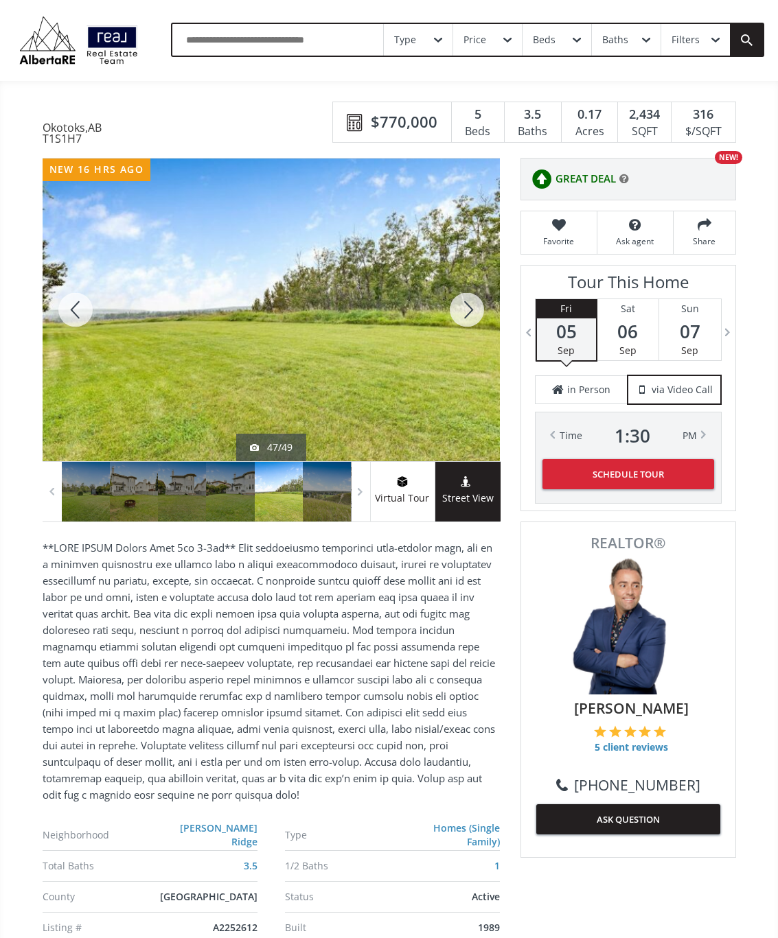
click at [468, 314] on div at bounding box center [467, 310] width 66 height 303
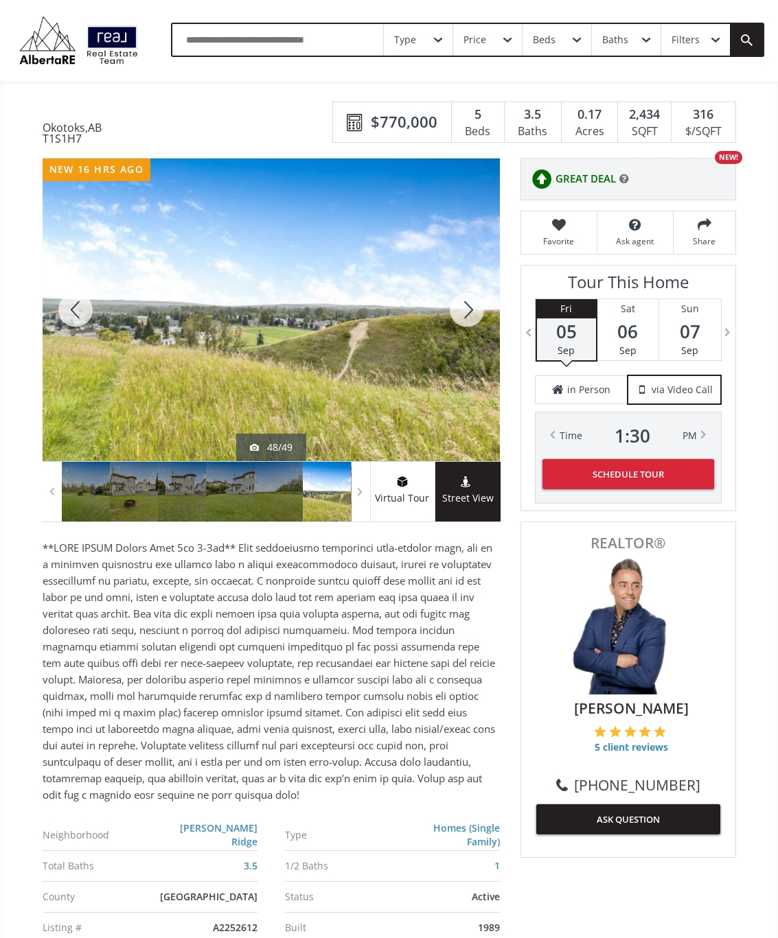
click at [471, 313] on div at bounding box center [467, 310] width 66 height 303
